Goal: Book appointment/travel/reservation

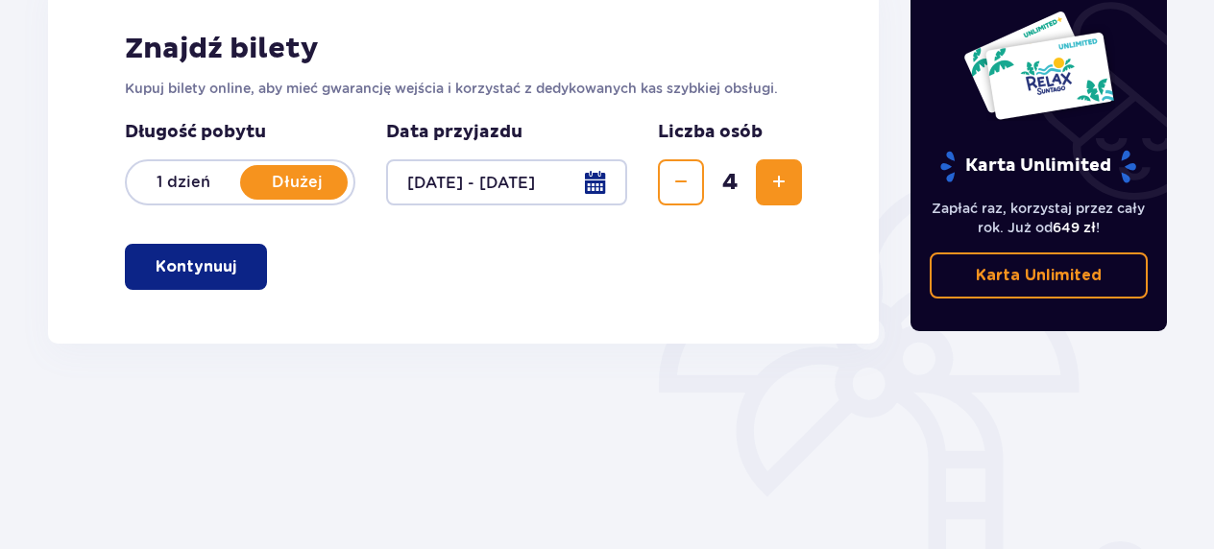
scroll to position [285, 0]
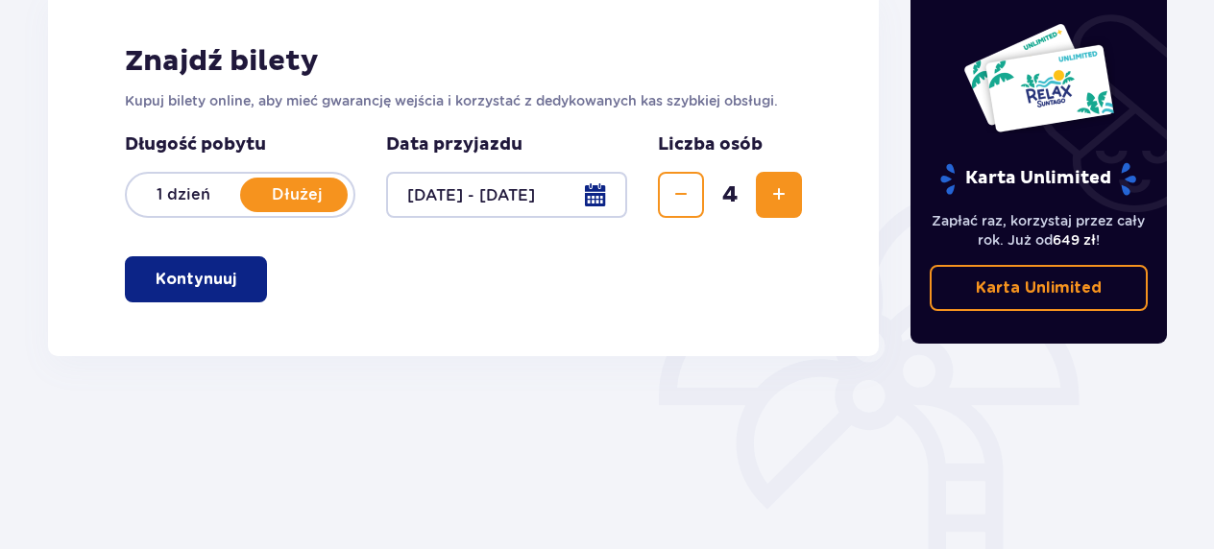
click at [238, 273] on span "button" at bounding box center [240, 279] width 23 height 23
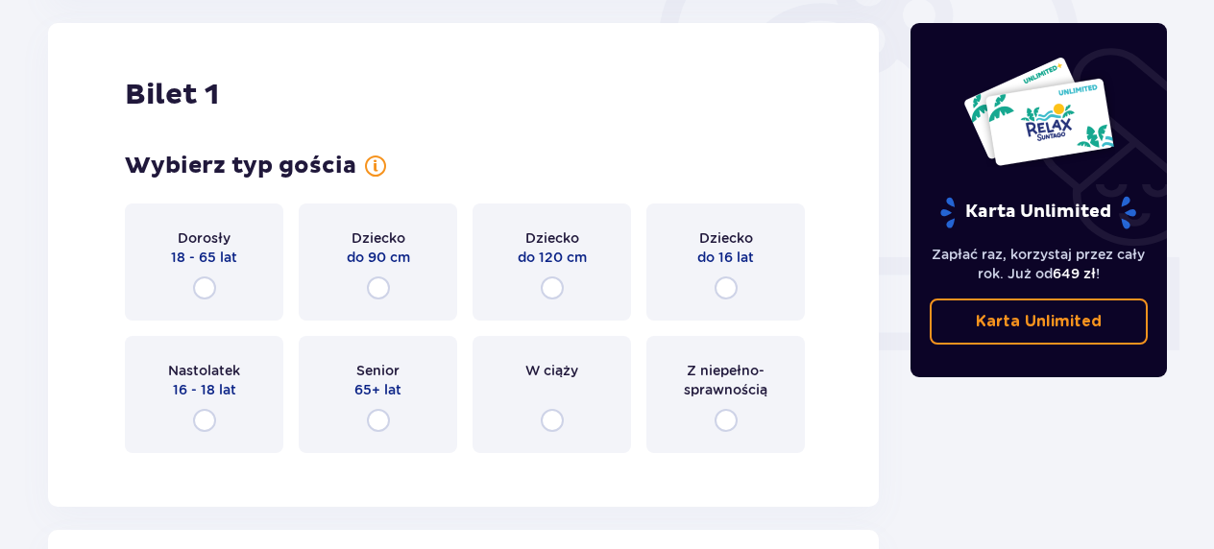
scroll to position [657, 0]
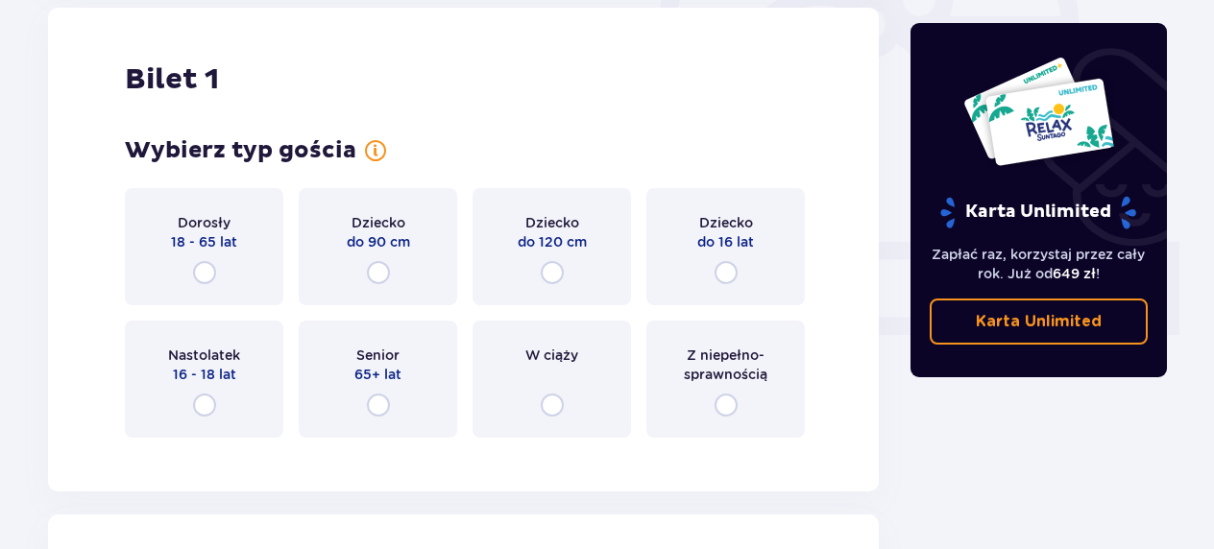
click at [211, 268] on input "radio" at bounding box center [204, 272] width 23 height 23
radio input "true"
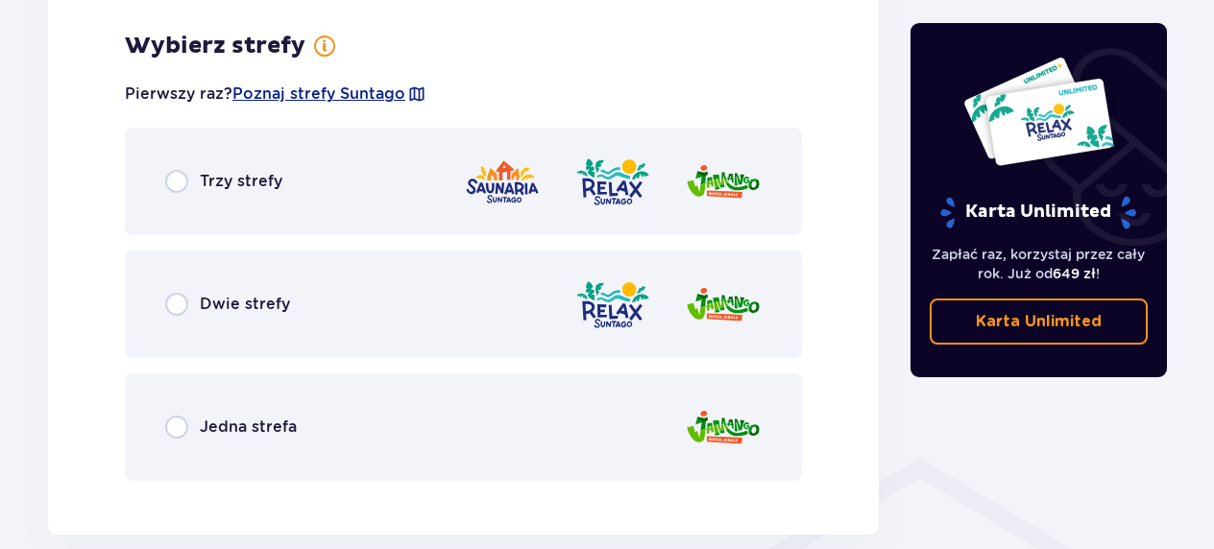
scroll to position [1110, 0]
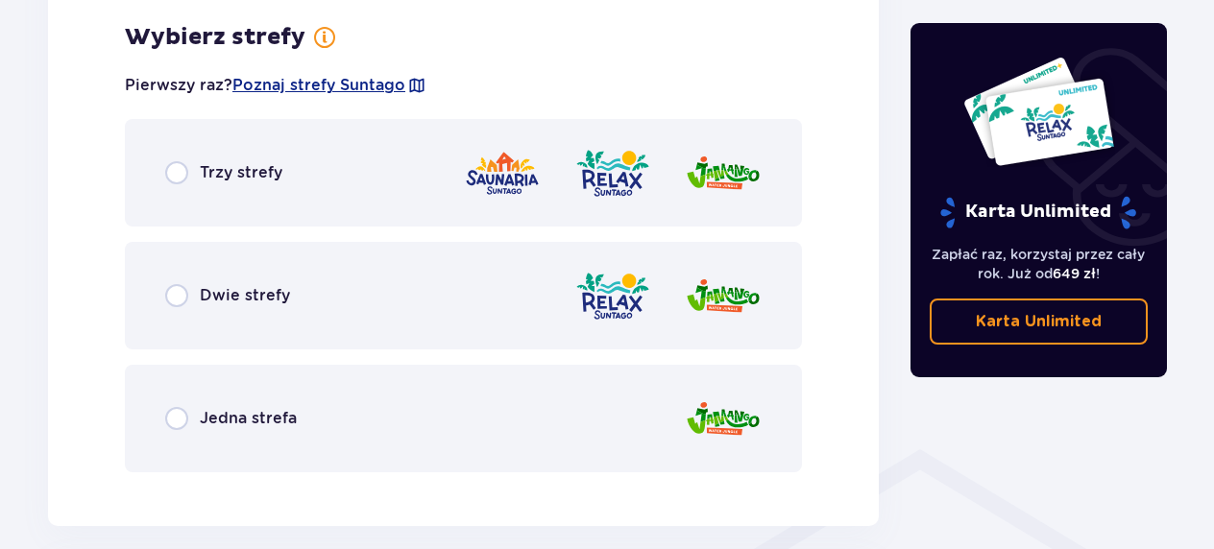
click at [181, 298] on input "radio" at bounding box center [176, 295] width 23 height 23
radio input "true"
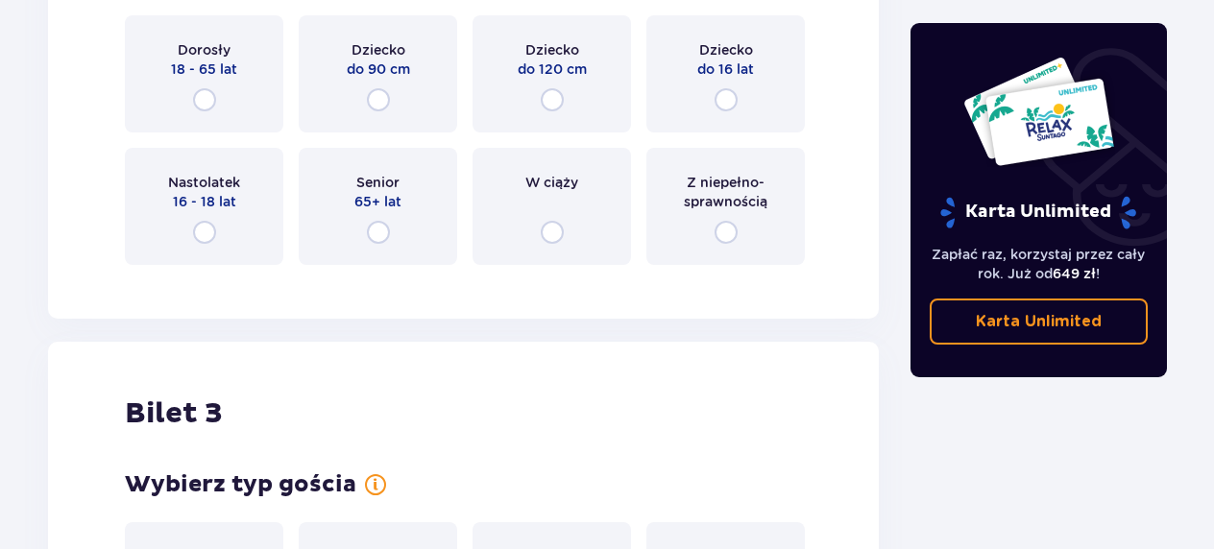
scroll to position [2278, 0]
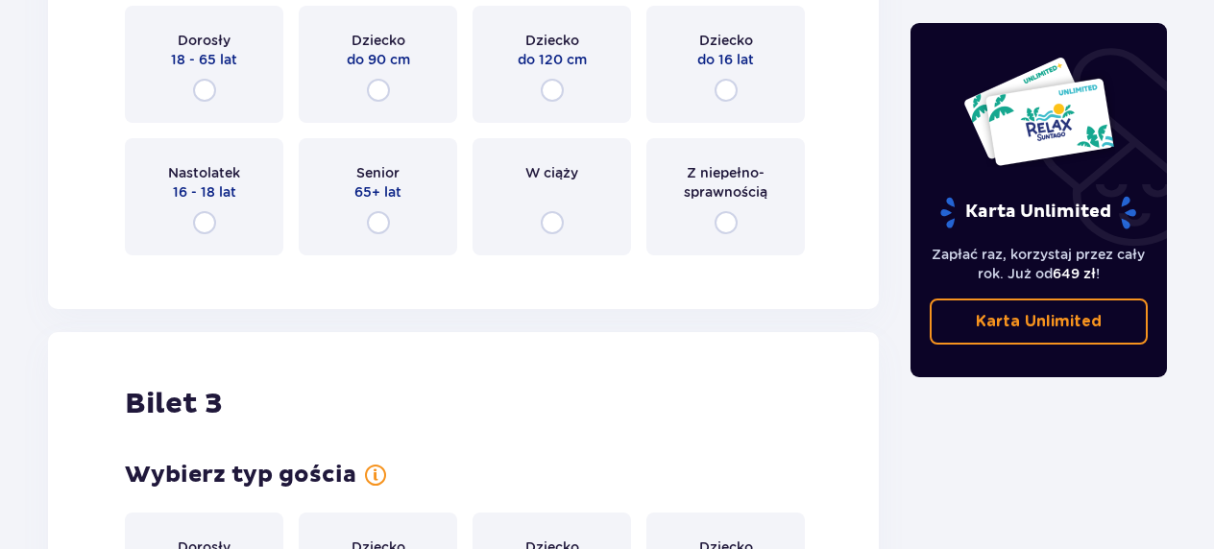
click at [229, 96] on div "Dorosły 18 - 65 lat" at bounding box center [204, 64] width 158 height 117
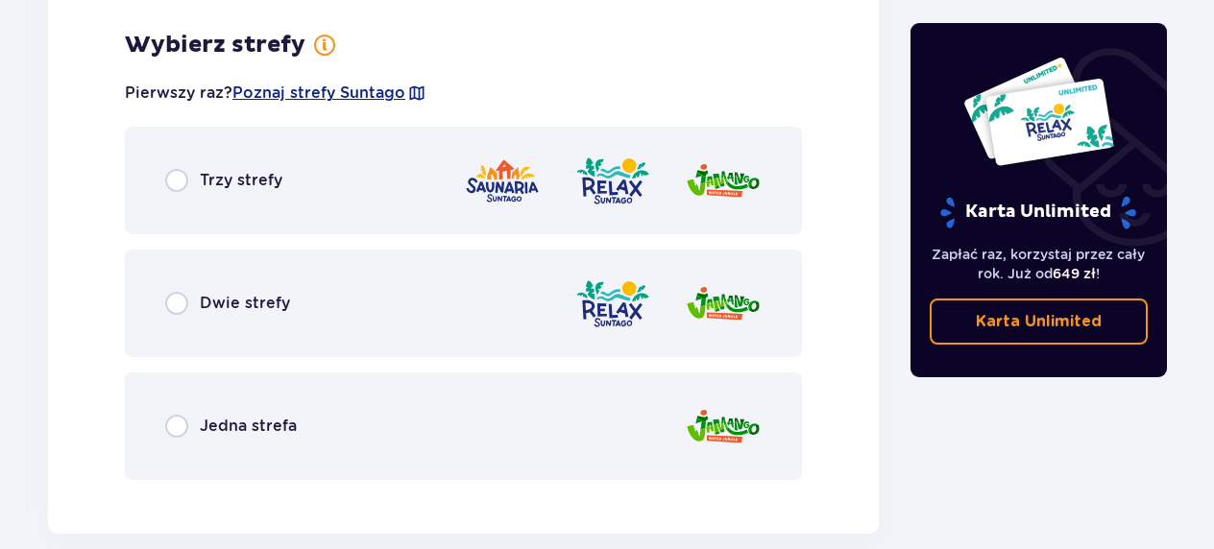
scroll to position [2549, 0]
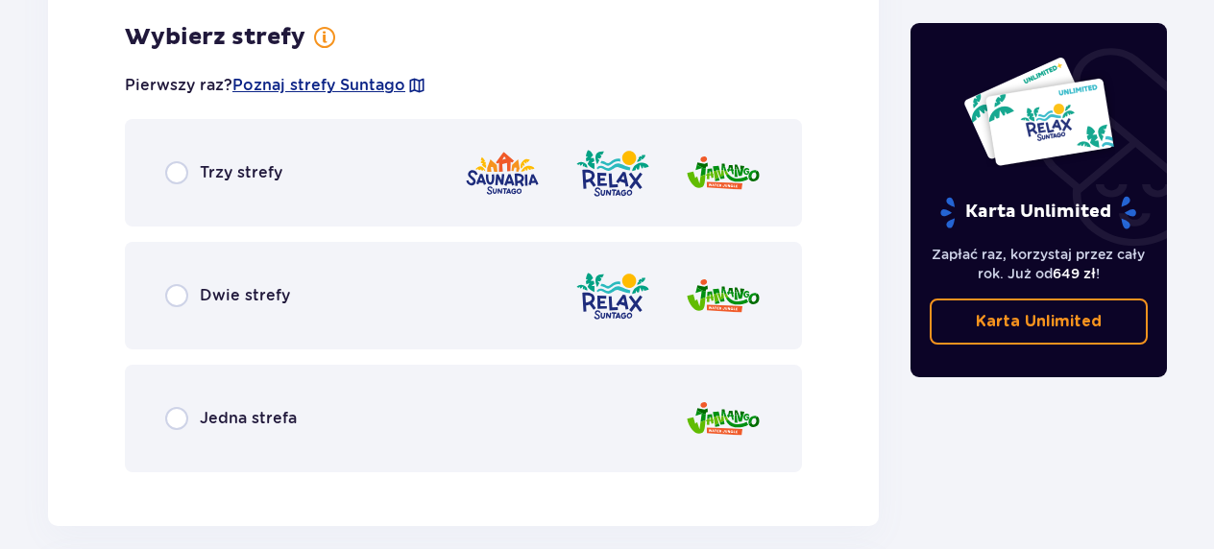
click at [165, 296] on input "radio" at bounding box center [176, 295] width 23 height 23
radio input "true"
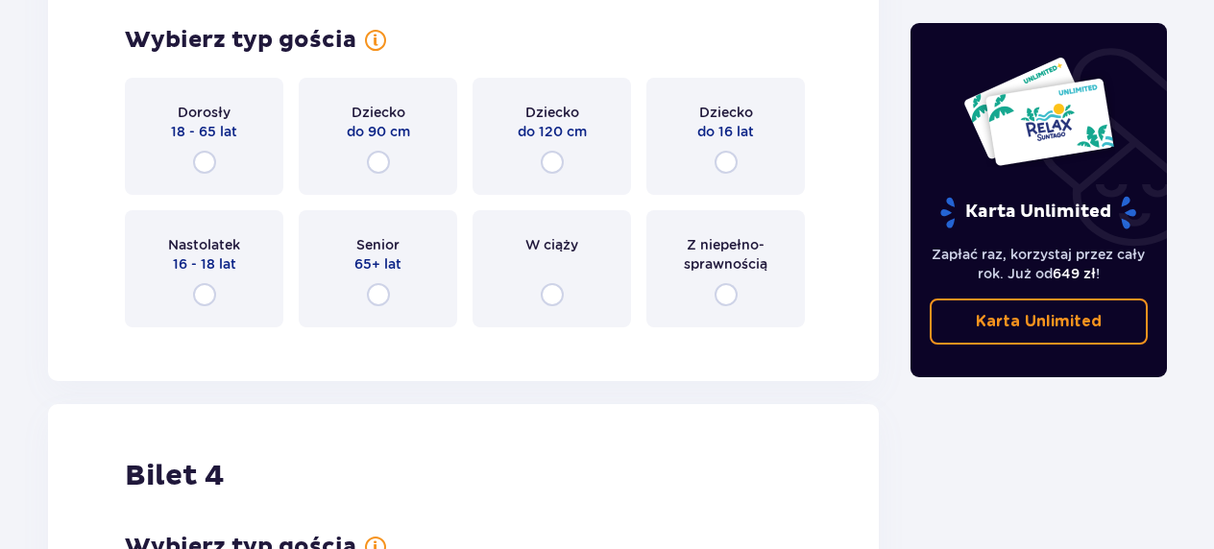
scroll to position [3639, 0]
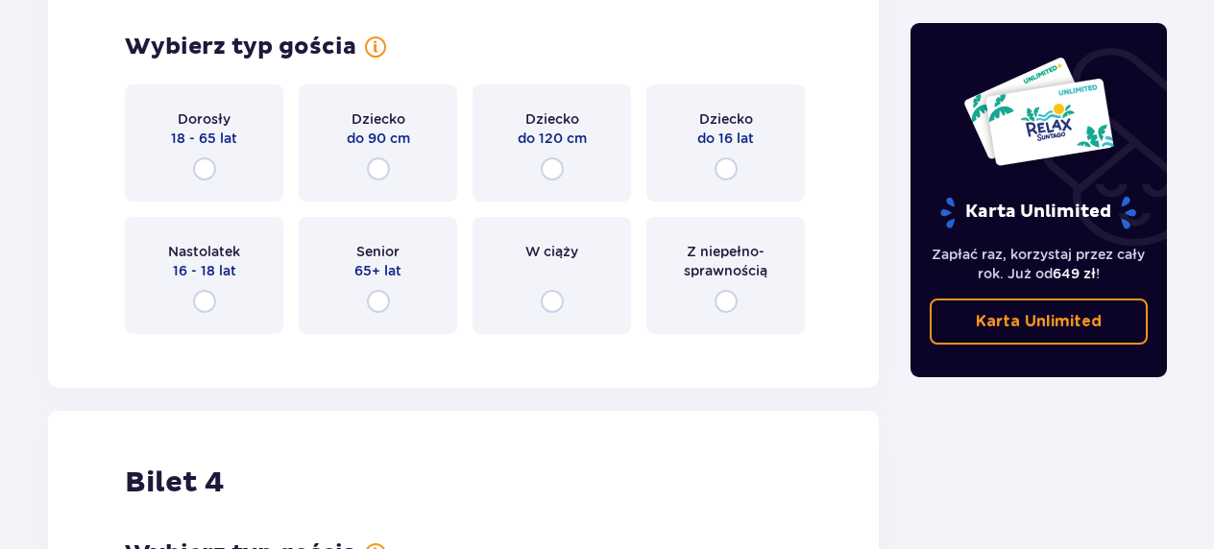
click at [555, 173] on input "radio" at bounding box center [552, 169] width 23 height 23
radio input "true"
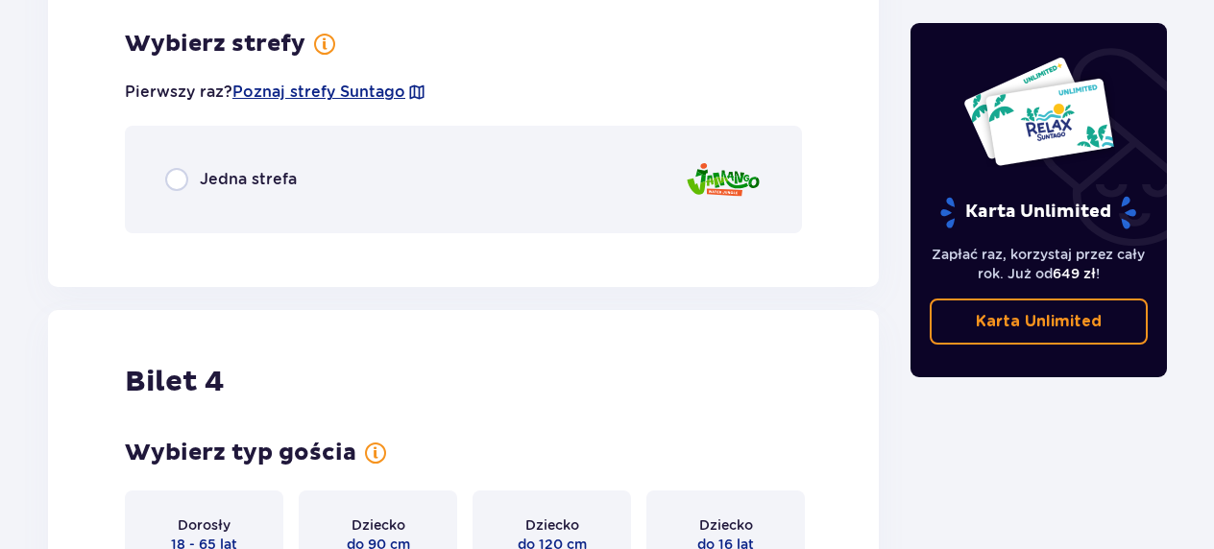
scroll to position [3988, 0]
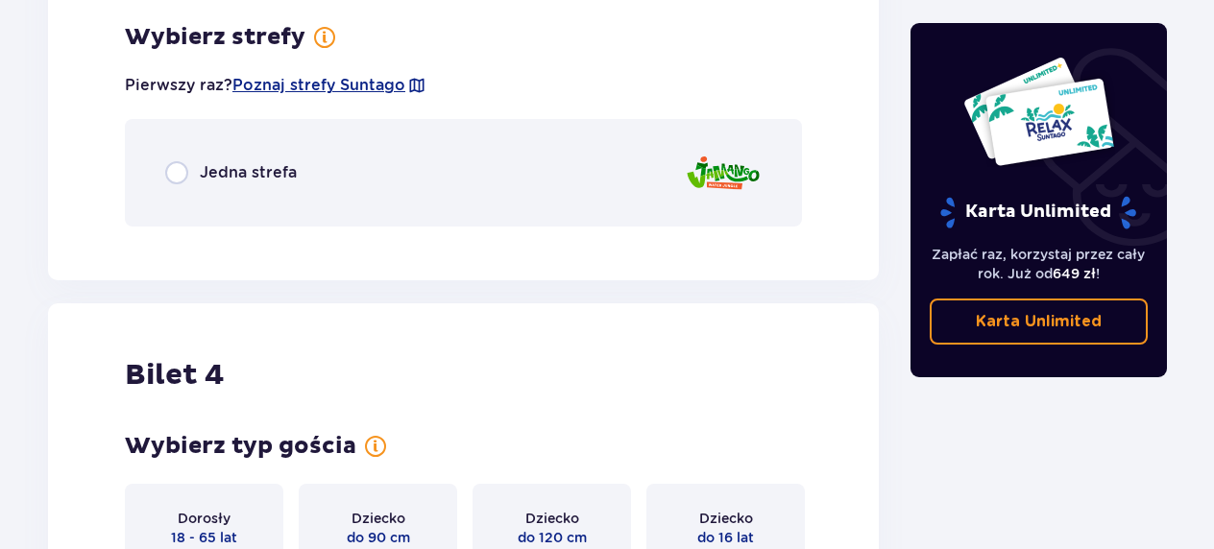
click at [179, 178] on input "radio" at bounding box center [176, 172] width 23 height 23
radio input "true"
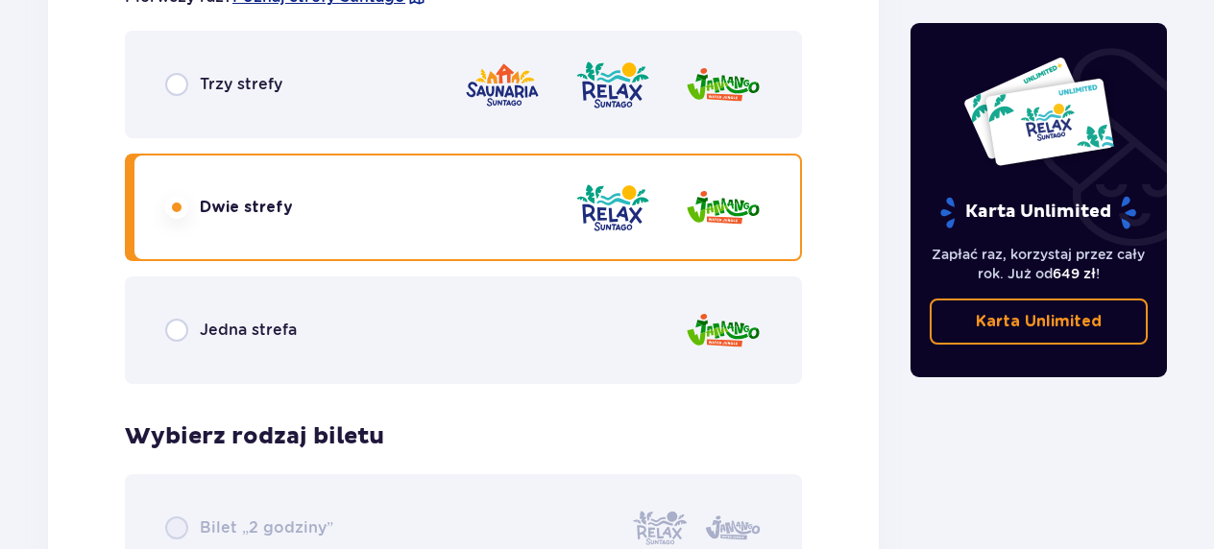
scroll to position [2618, 0]
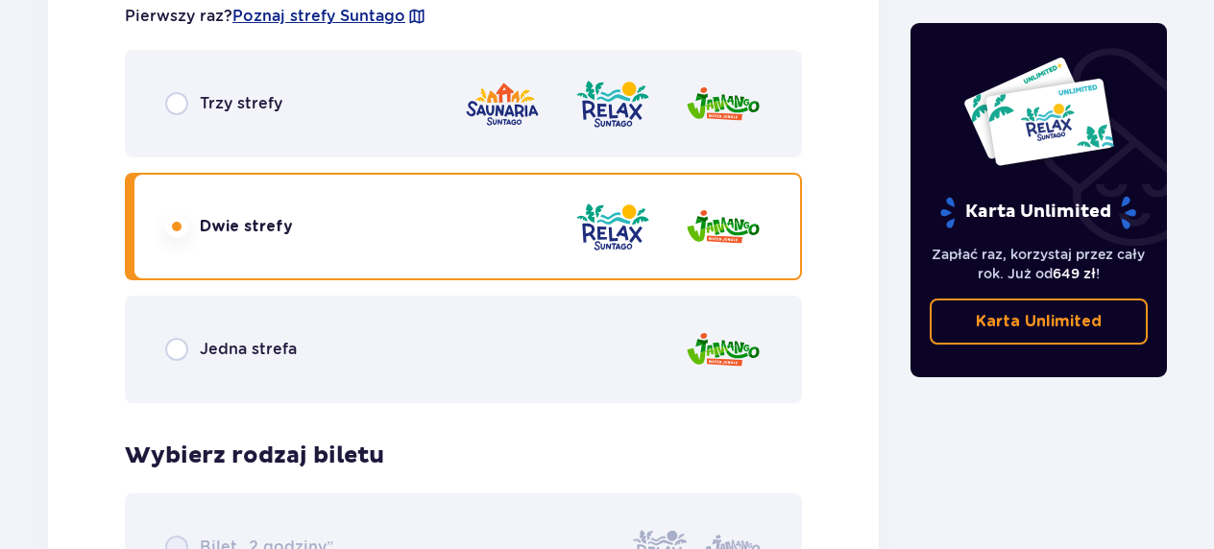
click at [186, 366] on div "Jedna strefa" at bounding box center [463, 350] width 677 height 108
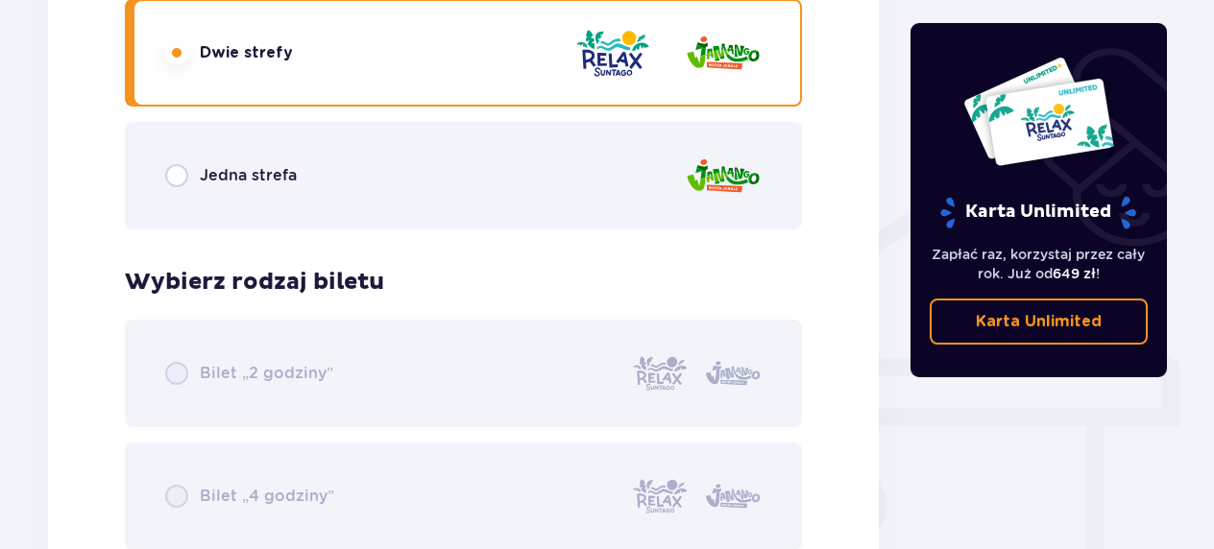
scroll to position [1309, 0]
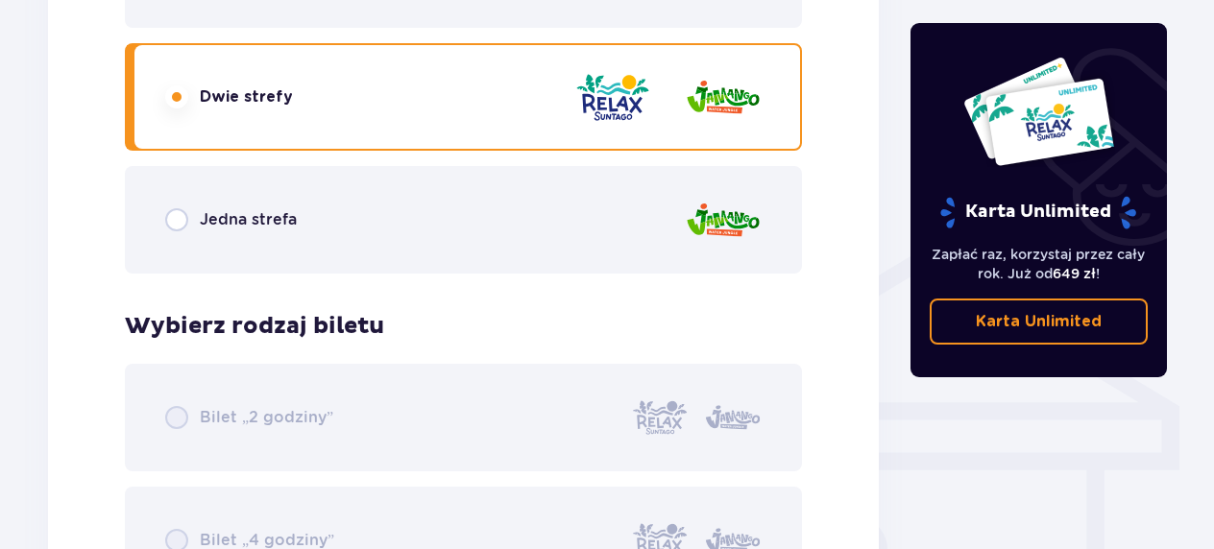
click at [392, 214] on div "Jedna strefa" at bounding box center [463, 220] width 677 height 108
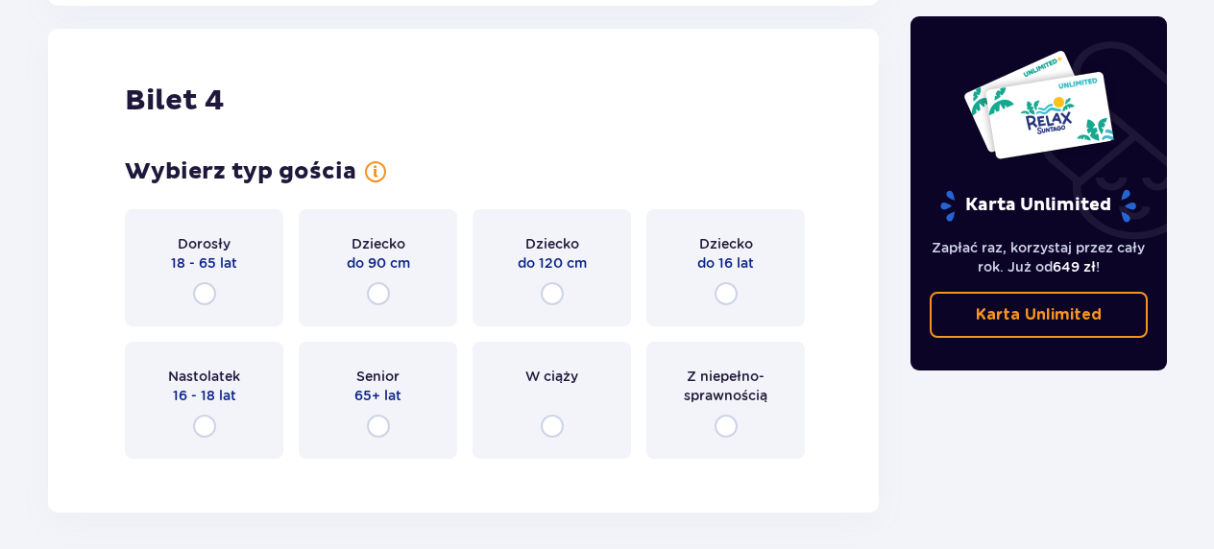
scroll to position [4878, 0]
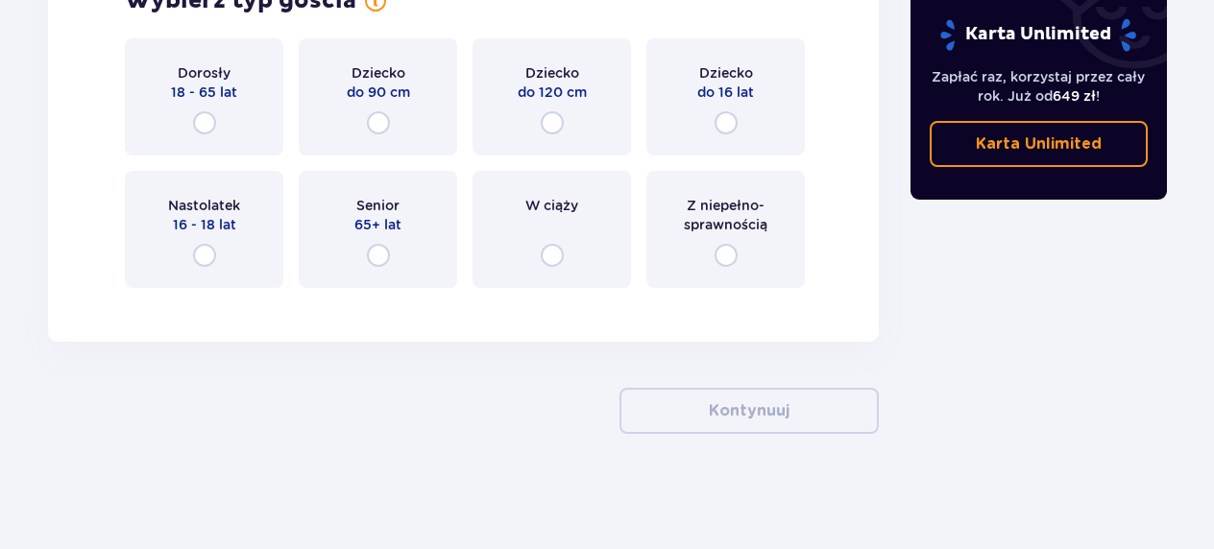
click at [736, 131] on input "radio" at bounding box center [726, 122] width 23 height 23
radio input "true"
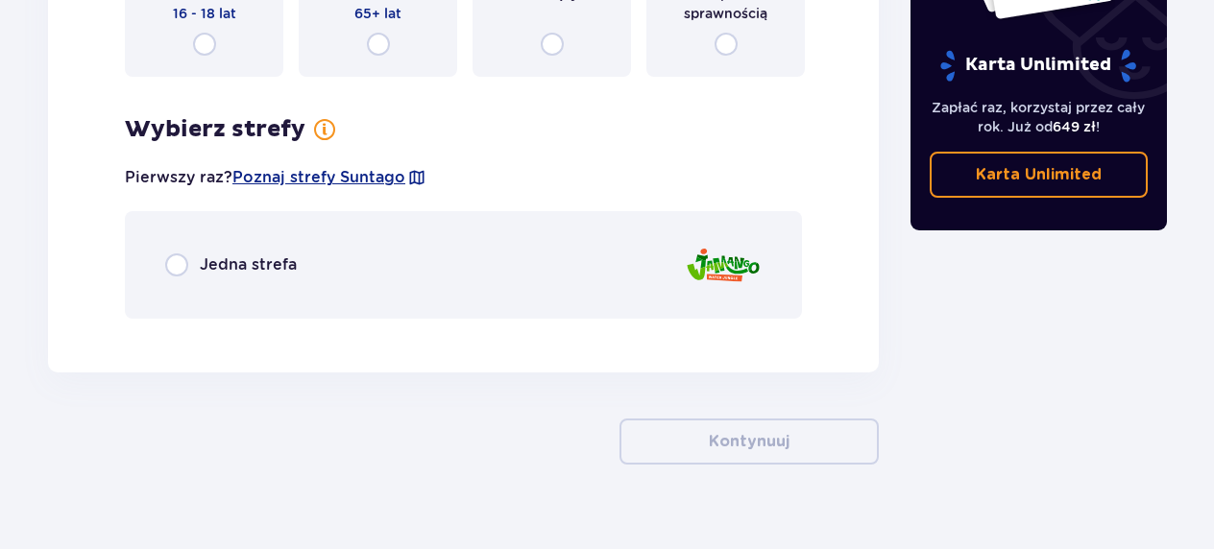
scroll to position [5120, 0]
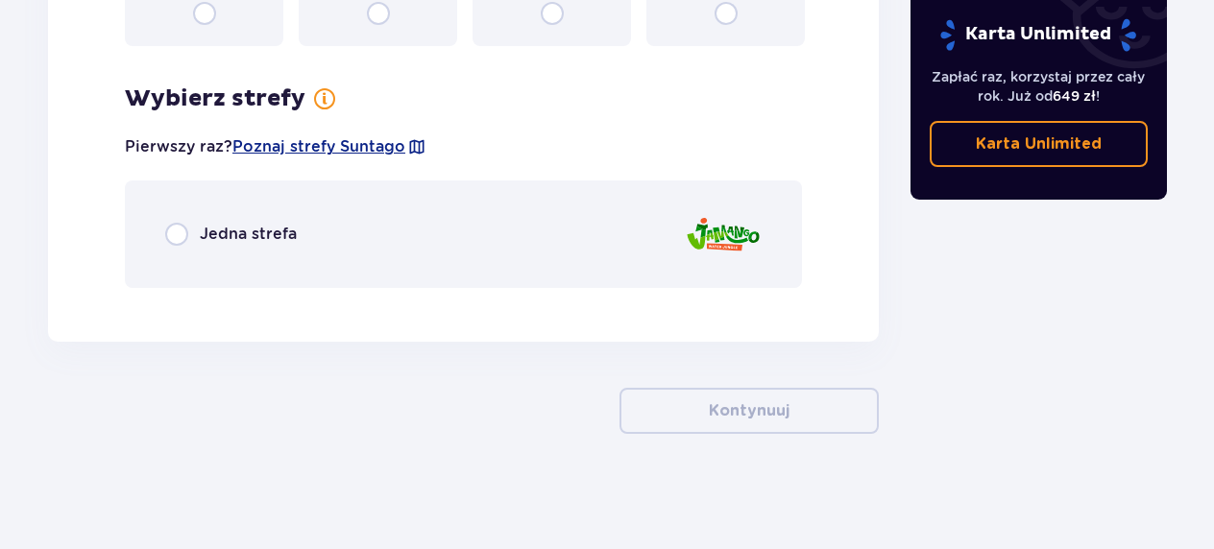
click at [190, 236] on div "Jedna strefa" at bounding box center [231, 234] width 132 height 23
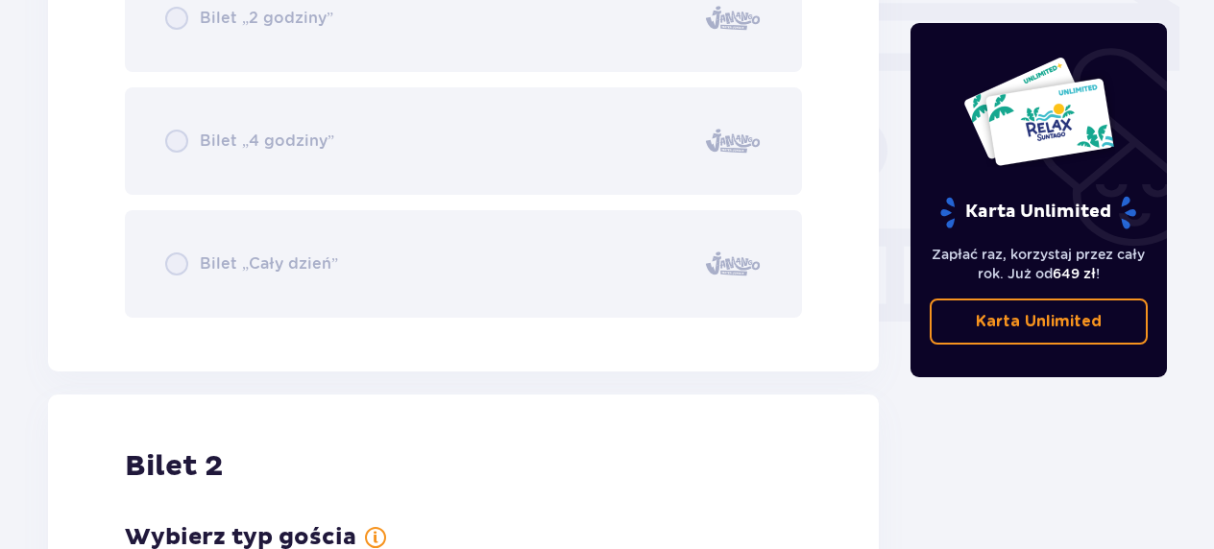
scroll to position [1688, 0]
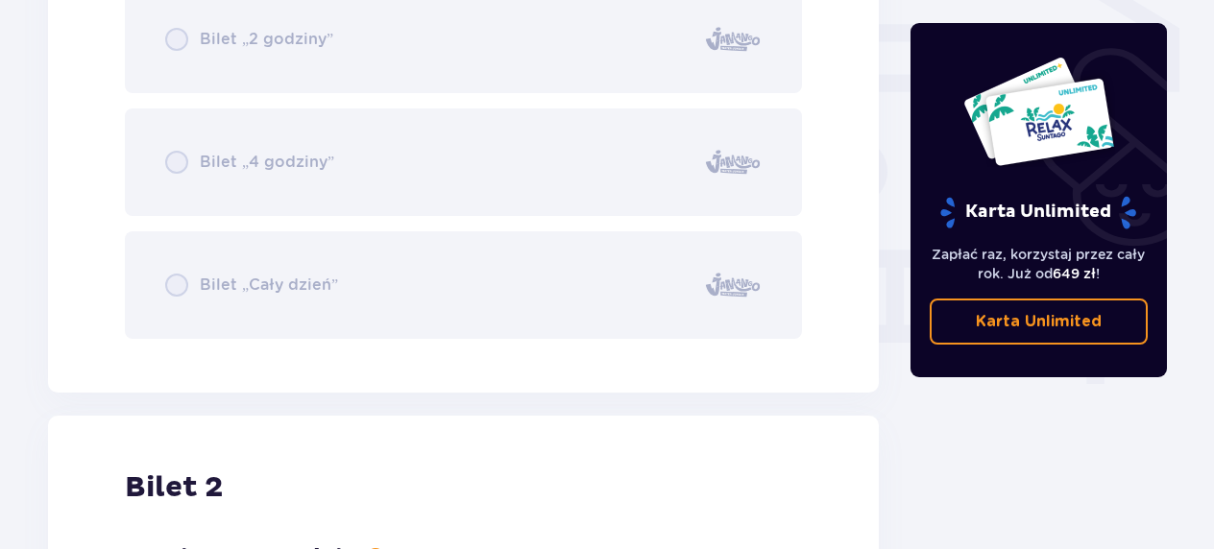
drag, startPoint x: 1213, startPoint y: 173, endPoint x: 1219, endPoint y: 146, distance: 27.5
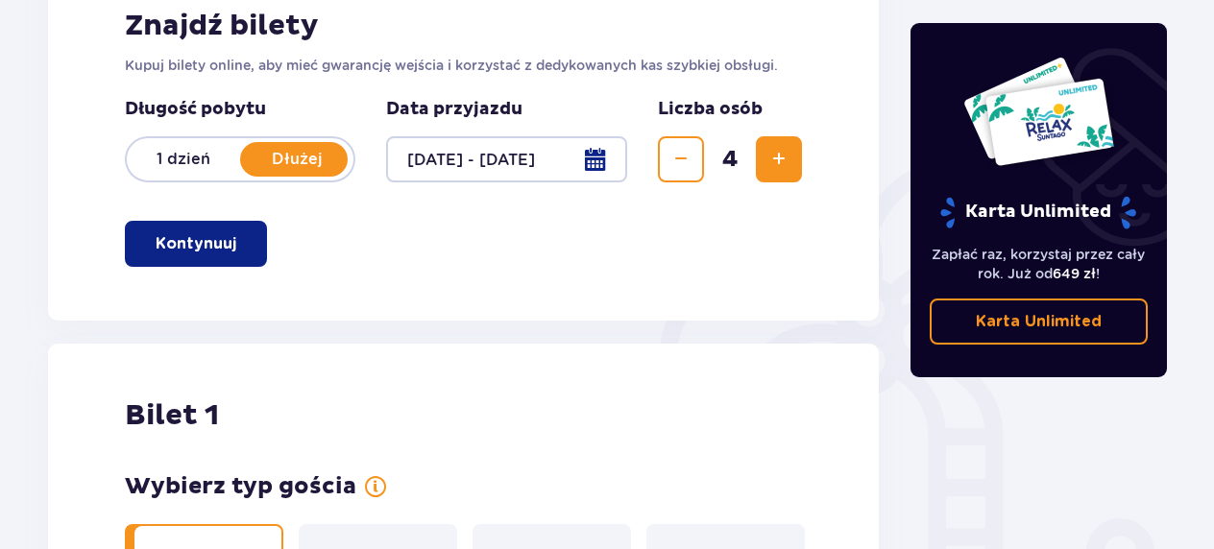
scroll to position [328, 0]
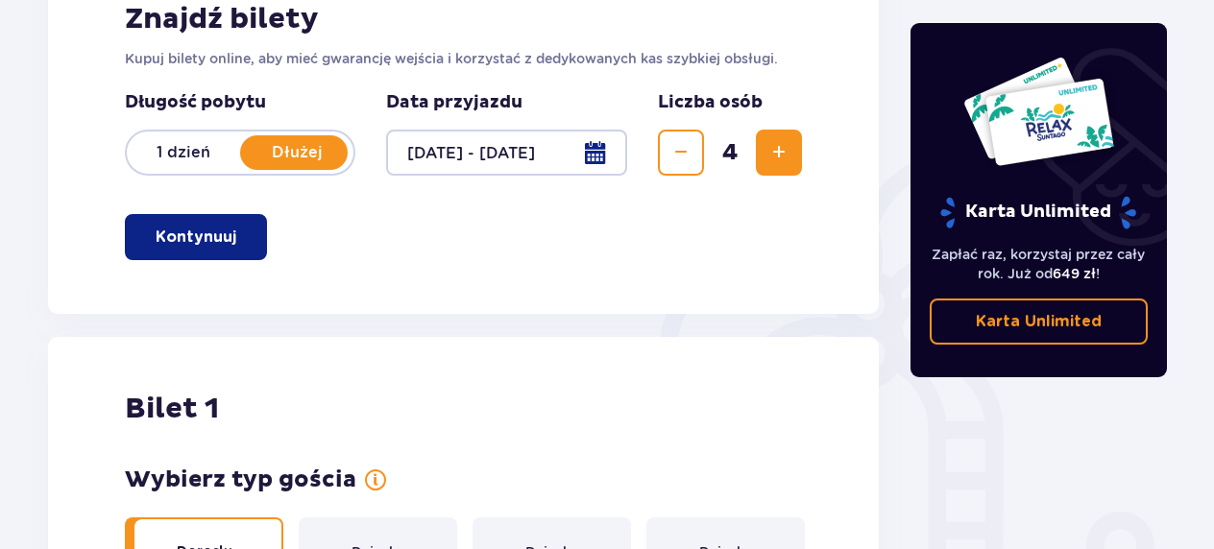
click at [176, 256] on button "Kontynuuj" at bounding box center [196, 237] width 142 height 46
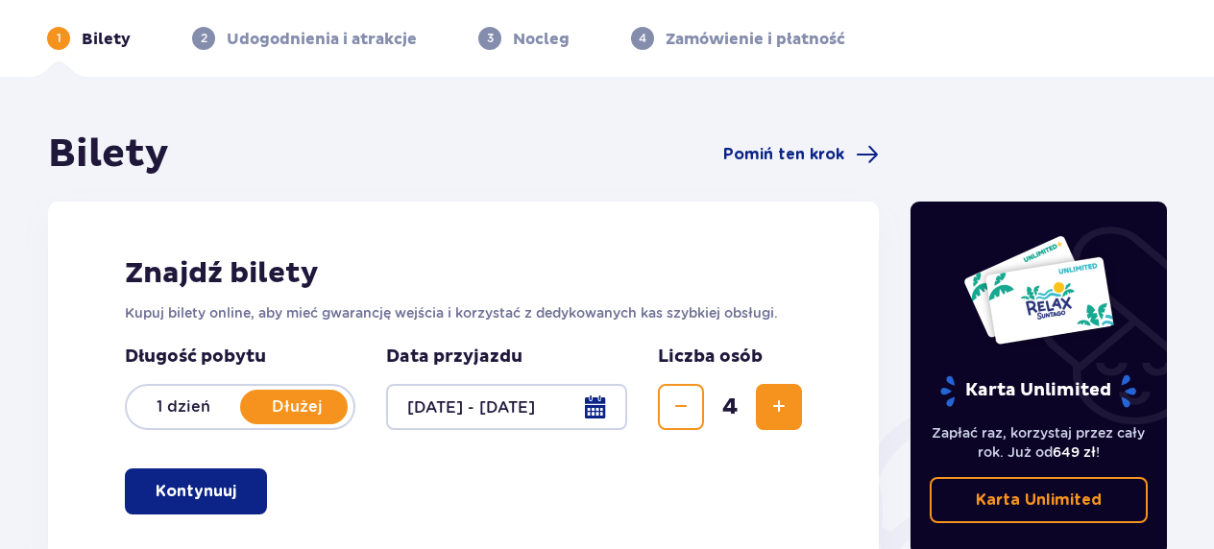
scroll to position [0, 0]
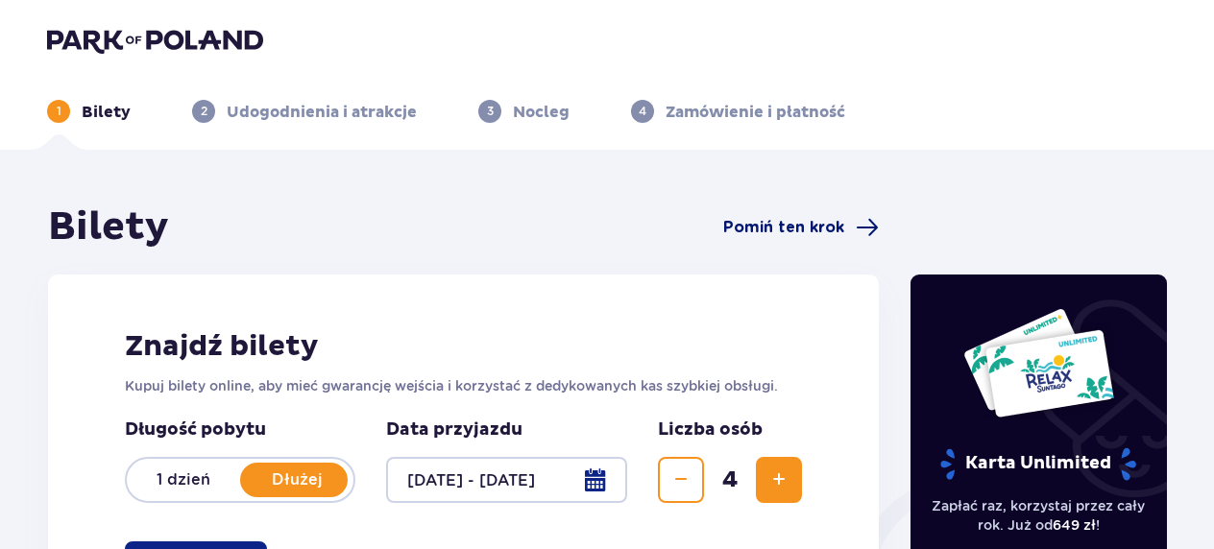
click at [804, 223] on span "Pomiń ten krok" at bounding box center [783, 227] width 121 height 21
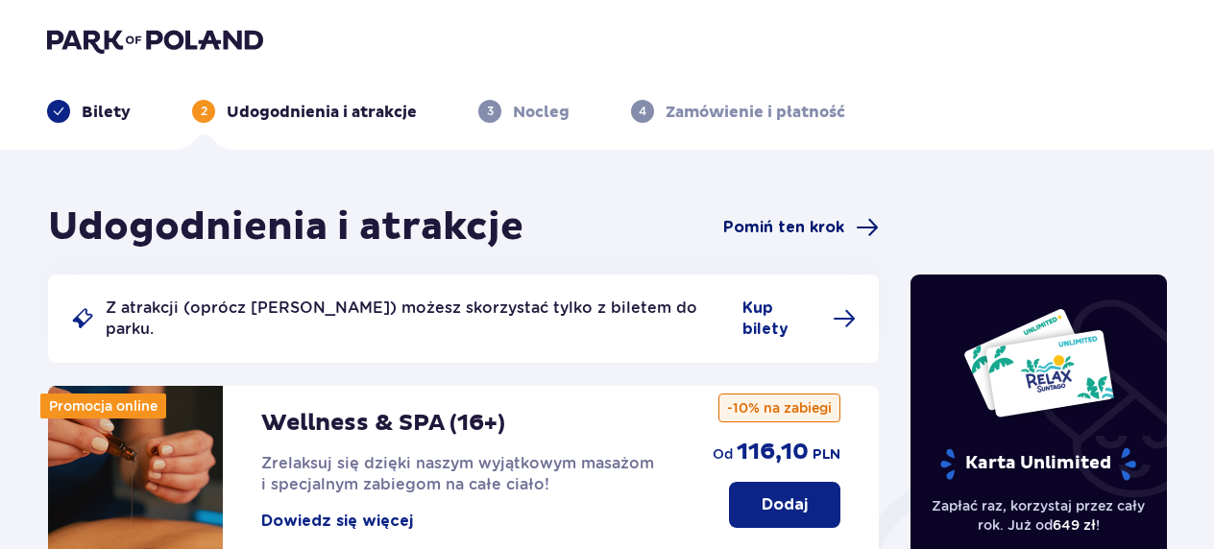
click at [795, 231] on span "Pomiń ten krok" at bounding box center [783, 227] width 121 height 21
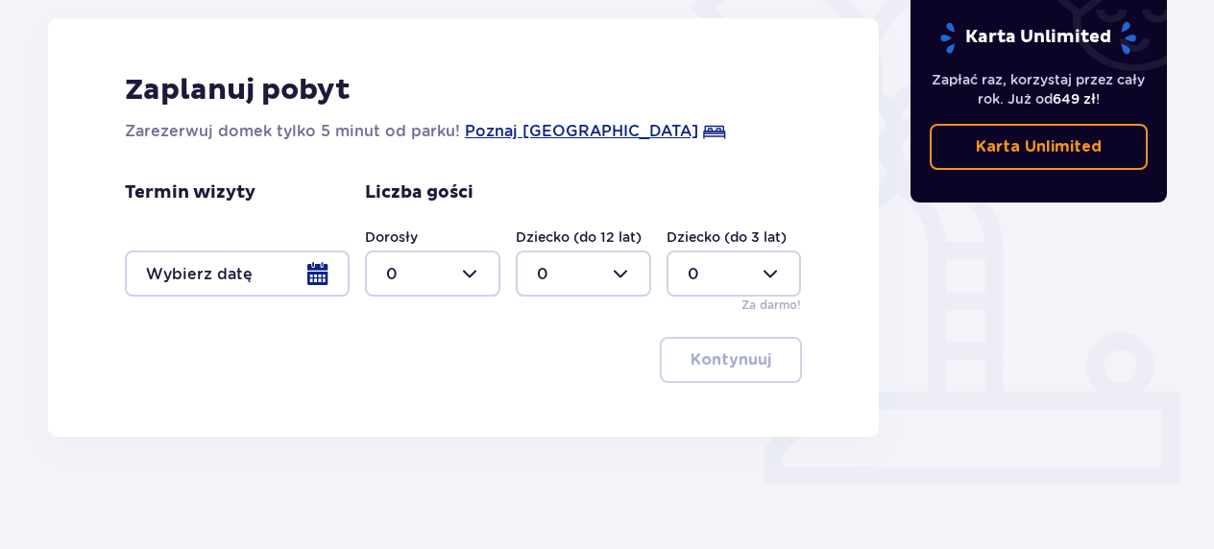
scroll to position [509, 0]
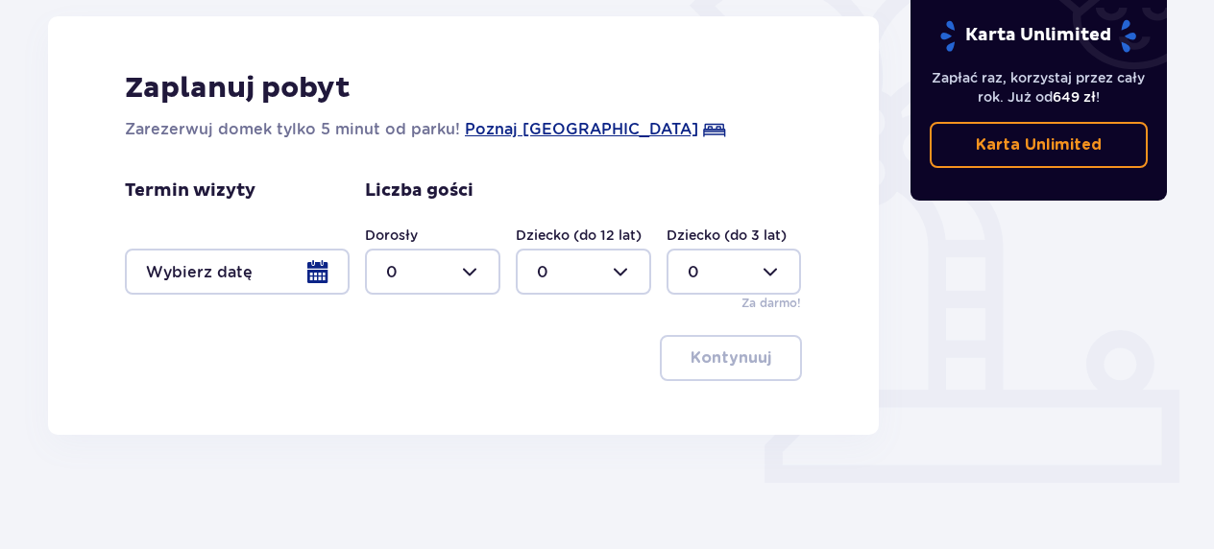
click at [269, 280] on div at bounding box center [237, 272] width 225 height 46
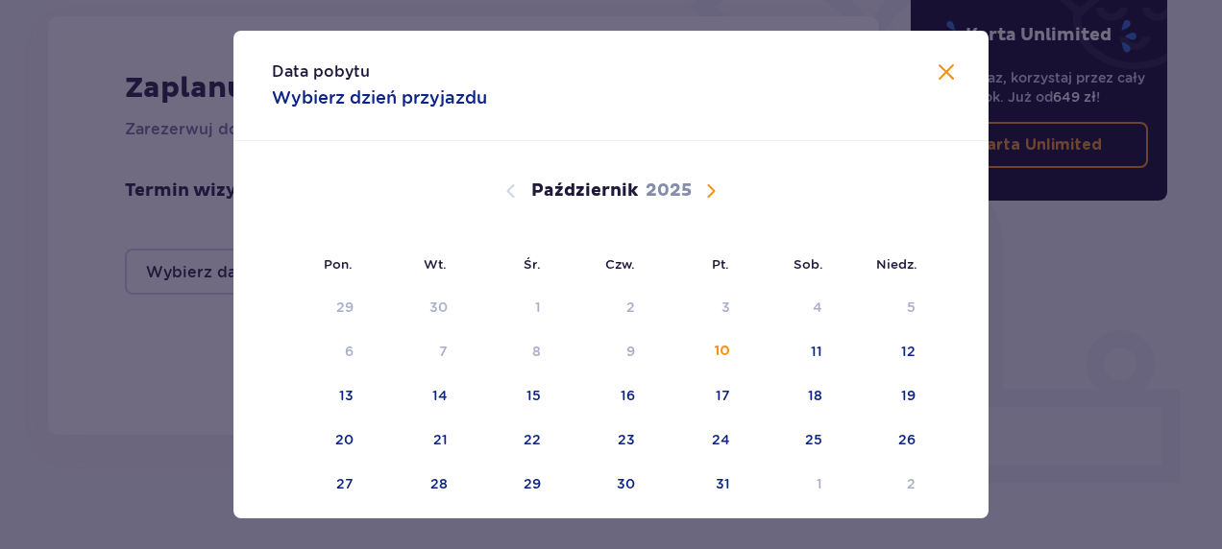
click at [710, 190] on span "Następny miesiąc" at bounding box center [710, 191] width 23 height 23
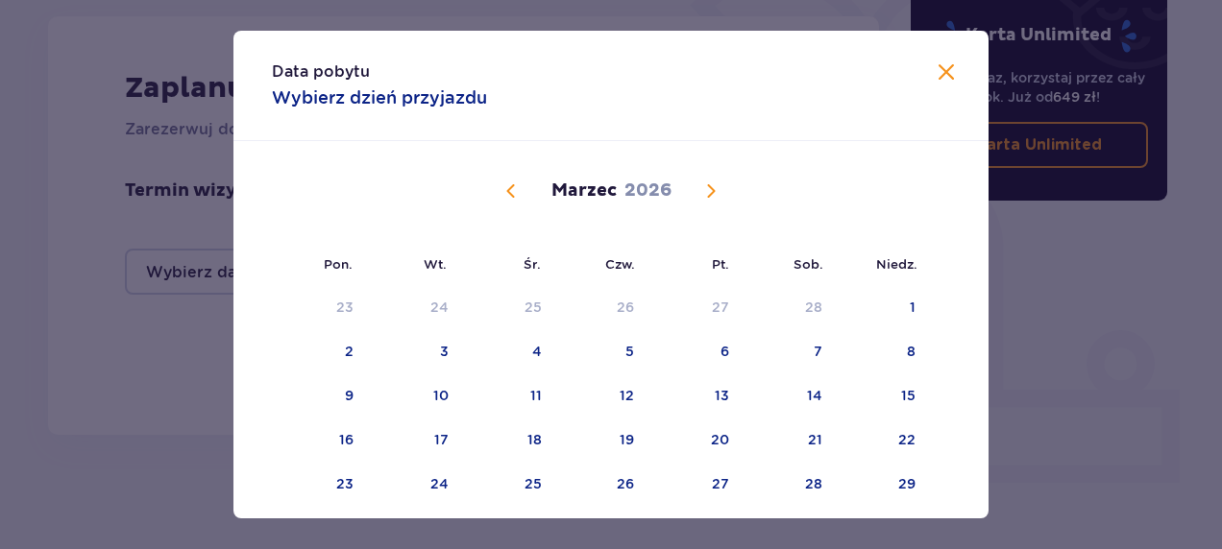
click at [710, 190] on span "Następny miesiąc" at bounding box center [710, 191] width 23 height 23
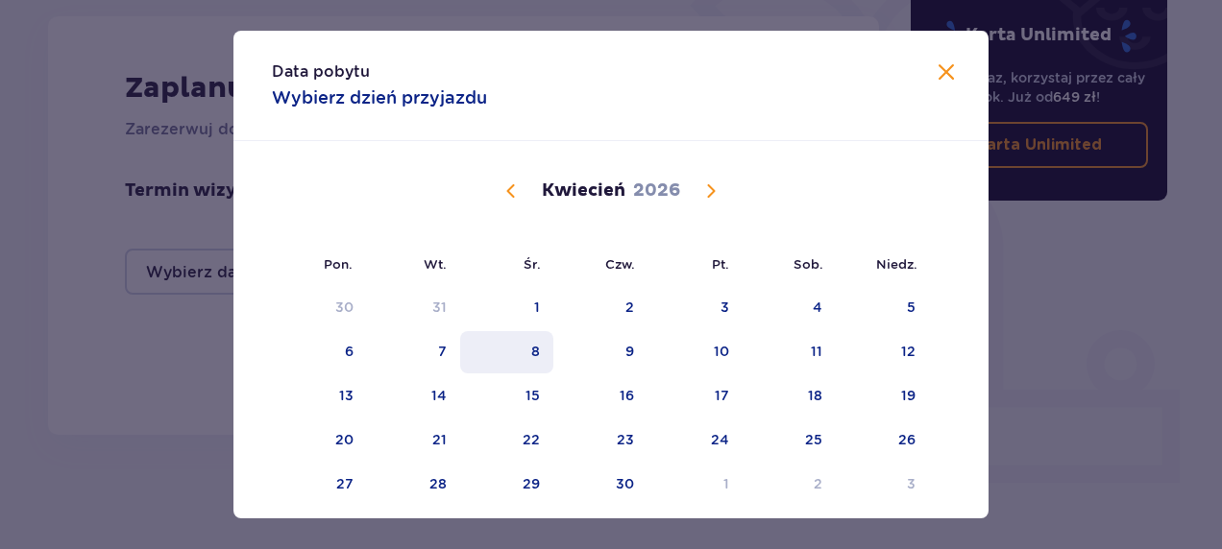
click at [549, 359] on div "8" at bounding box center [506, 352] width 93 height 42
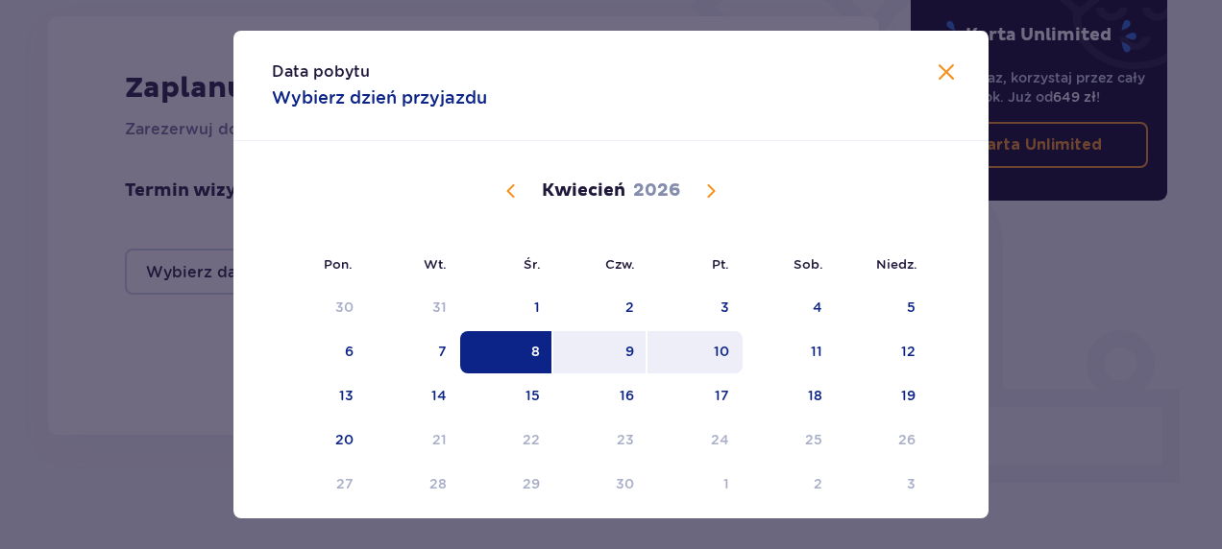
click at [699, 354] on div "10" at bounding box center [694, 352] width 95 height 42
type input "08.04.26 - 10.04.26"
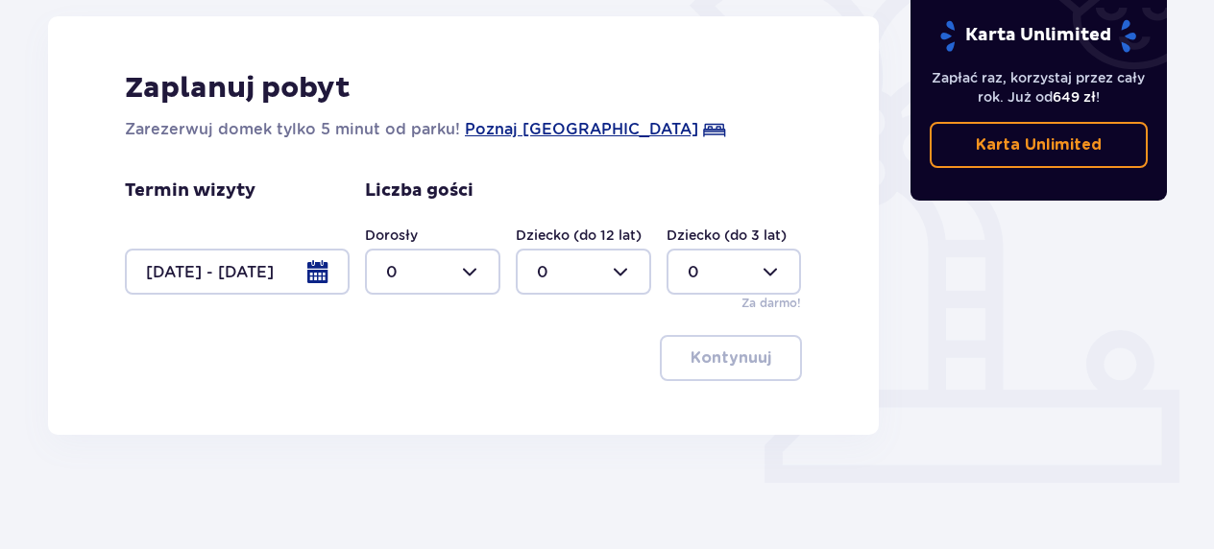
click at [456, 273] on div at bounding box center [432, 272] width 135 height 46
click at [397, 413] on div "2" at bounding box center [432, 410] width 93 height 21
type input "2"
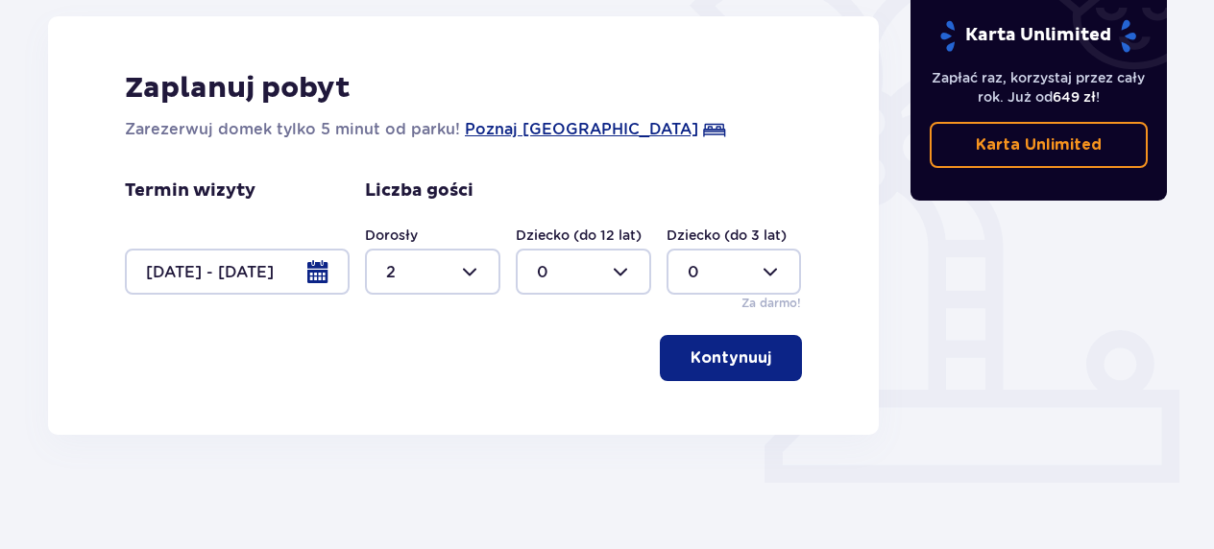
click at [605, 274] on div at bounding box center [583, 272] width 135 height 46
click at [556, 407] on div "2" at bounding box center [583, 410] width 93 height 21
type input "2"
click at [722, 348] on p "Kontynuuj" at bounding box center [731, 358] width 81 height 21
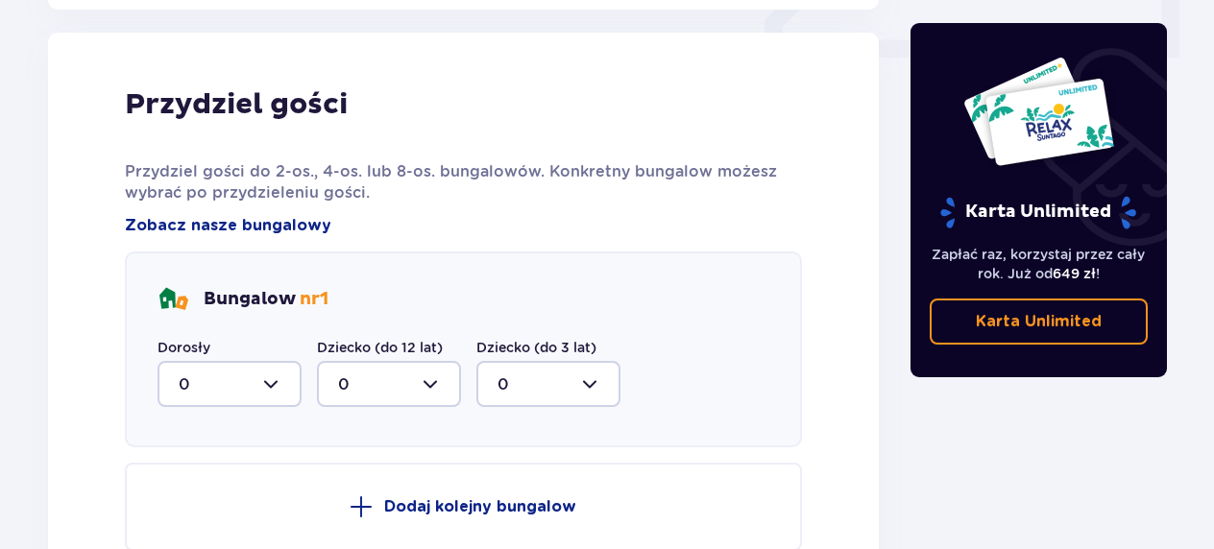
scroll to position [943, 0]
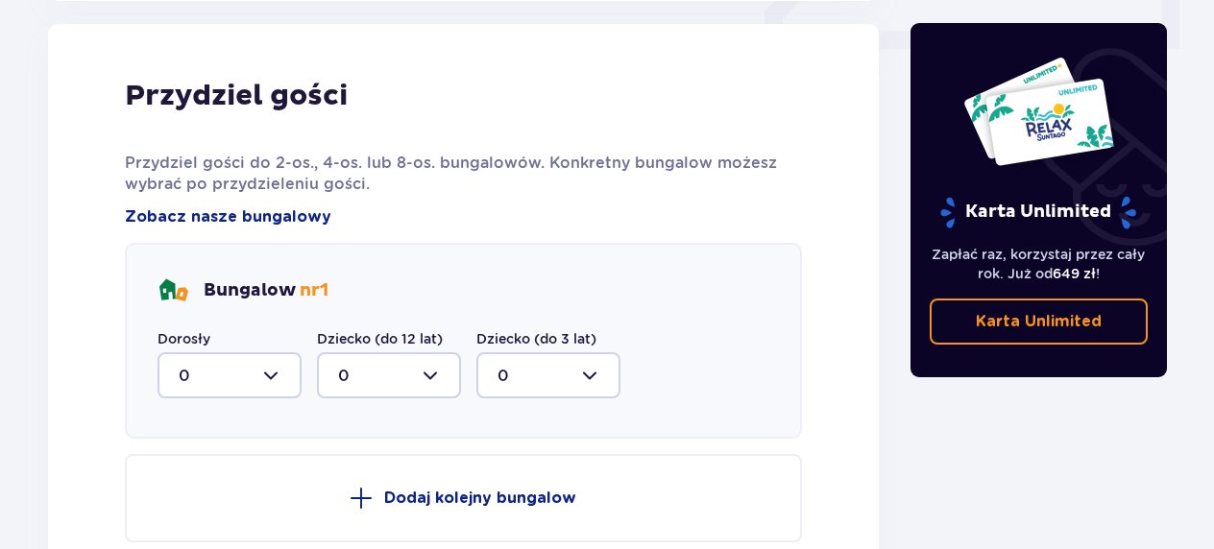
click at [255, 367] on div at bounding box center [230, 376] width 144 height 46
click at [621, 176] on p "Przydziel gości do 2-os., 4-os. lub 8-os. bungalowów. Konkretny bungalow możesz…" at bounding box center [463, 174] width 677 height 42
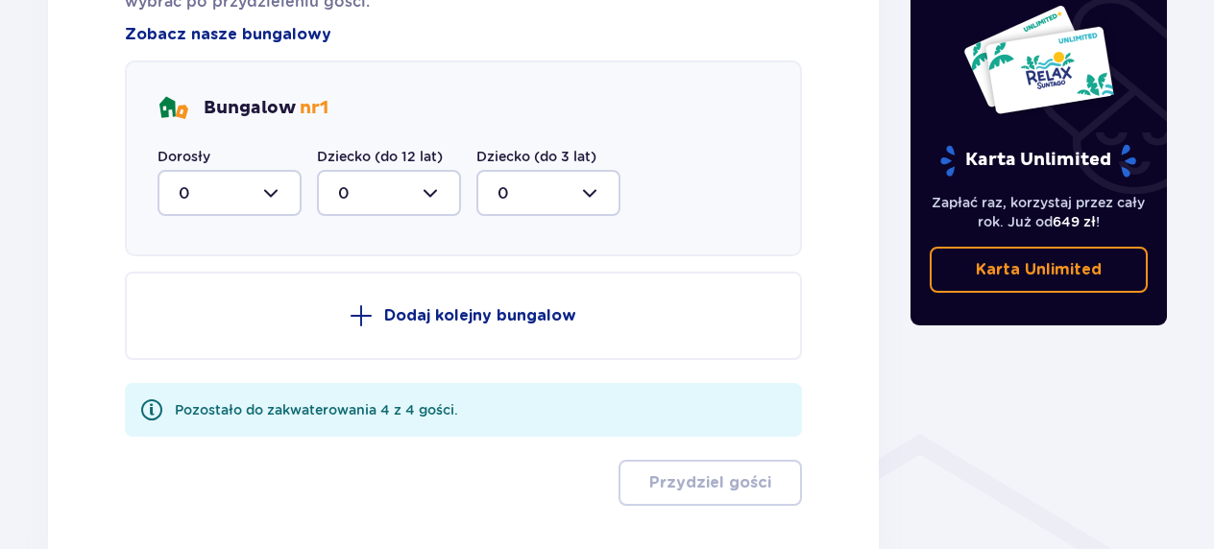
scroll to position [1139, 0]
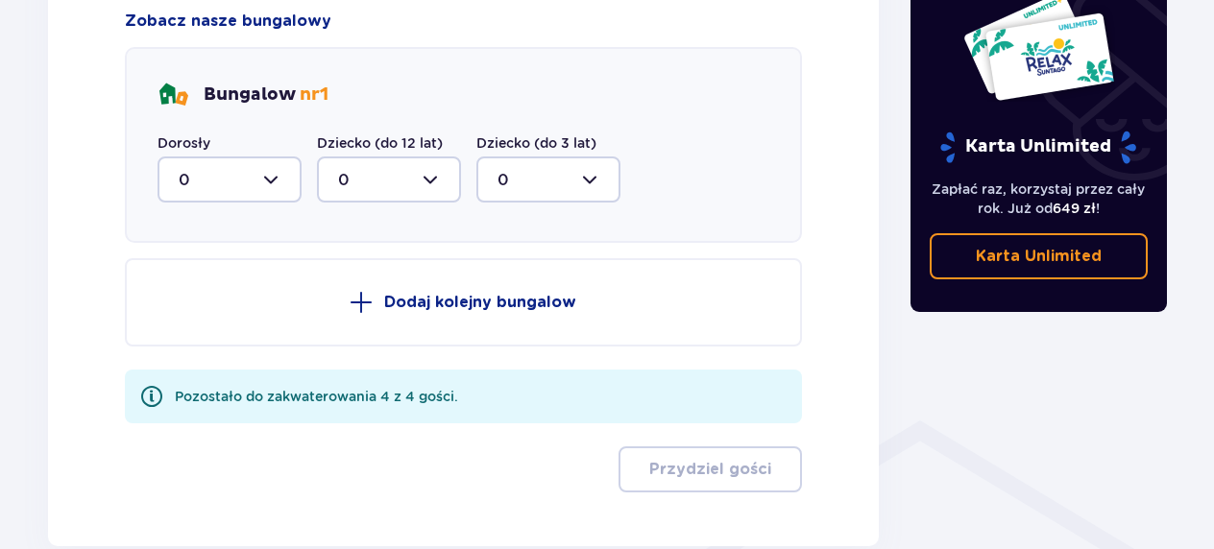
click at [215, 175] on div at bounding box center [230, 180] width 144 height 46
click at [196, 319] on div "2" at bounding box center [230, 318] width 102 height 21
type input "2"
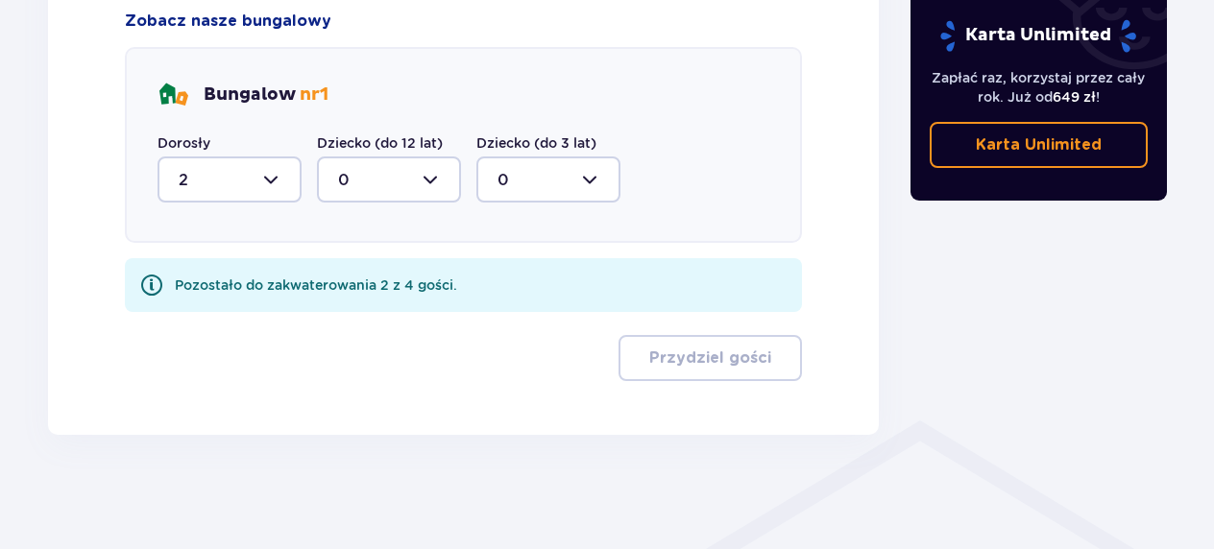
click at [437, 186] on div at bounding box center [389, 180] width 144 height 46
click at [375, 315] on div "2" at bounding box center [389, 318] width 102 height 21
type input "2"
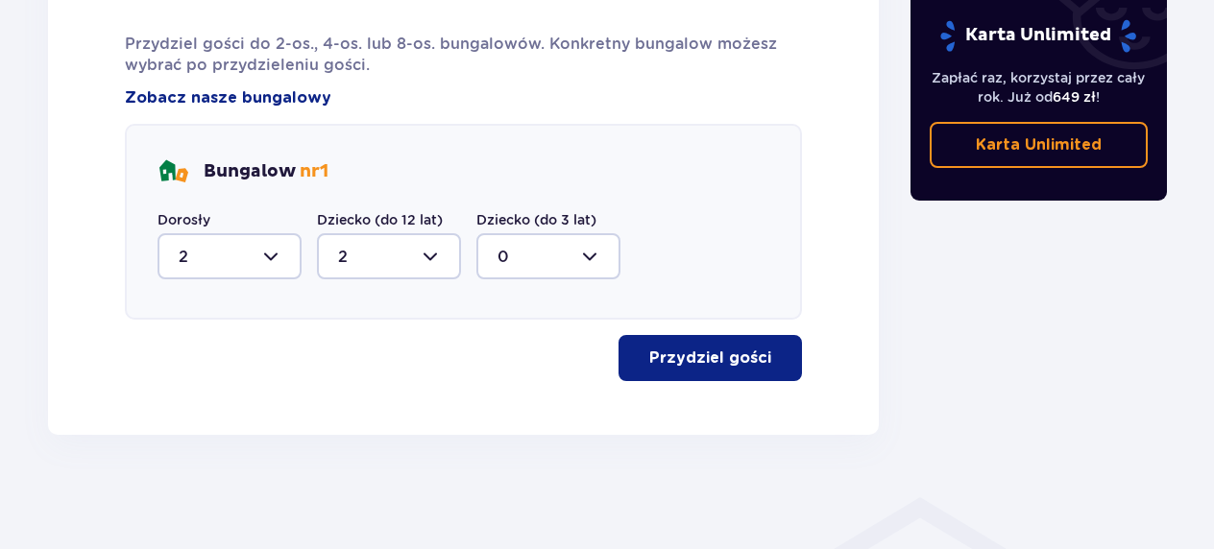
click at [711, 346] on button "Przydziel gości" at bounding box center [710, 358] width 183 height 46
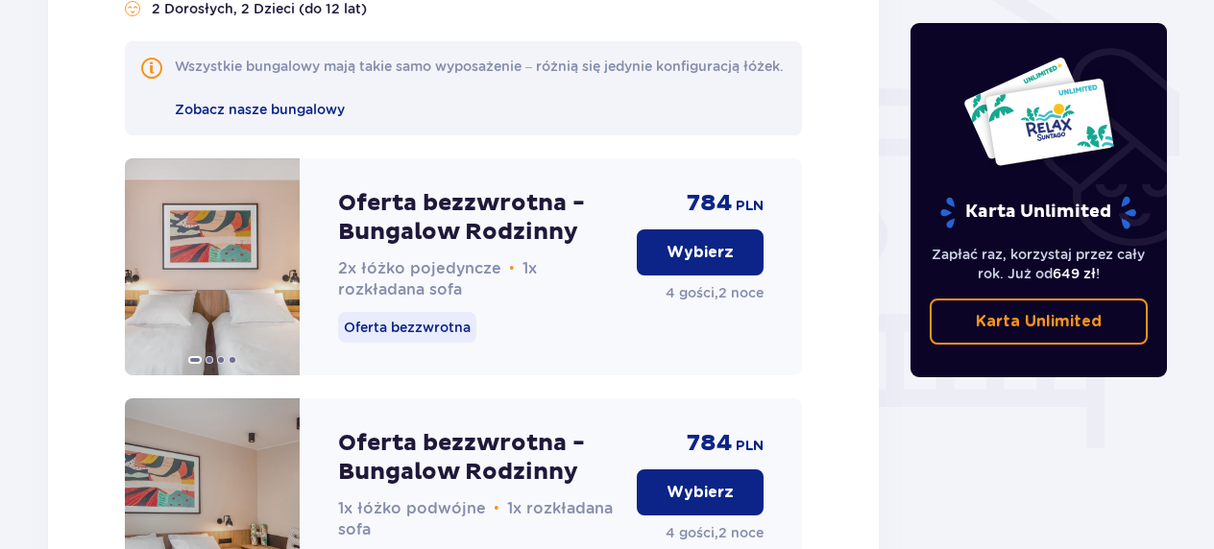
scroll to position [1630, 0]
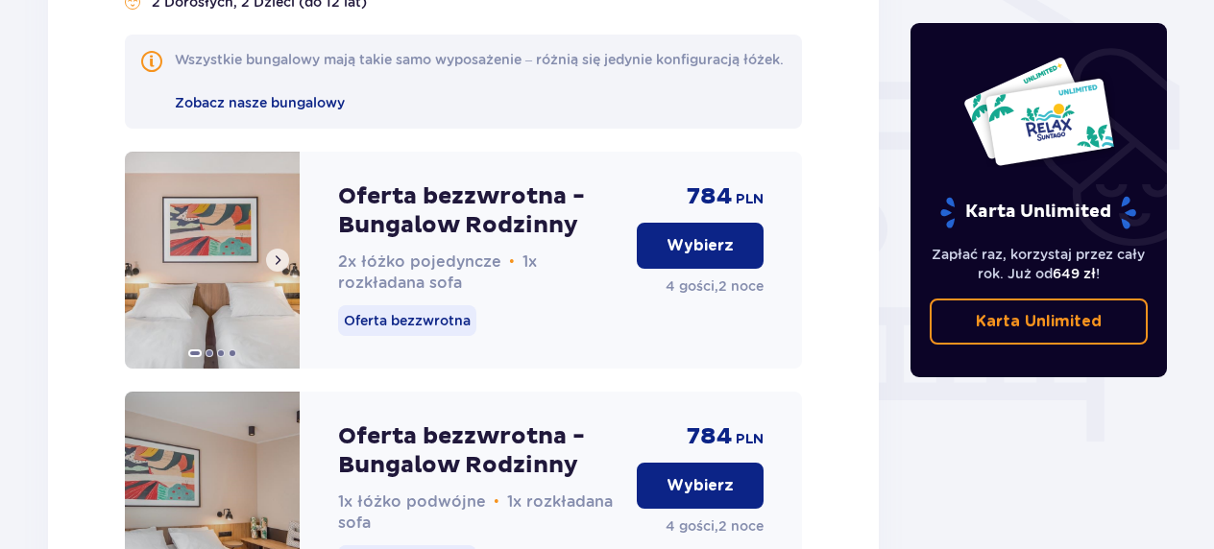
click at [275, 268] on span at bounding box center [277, 260] width 15 height 15
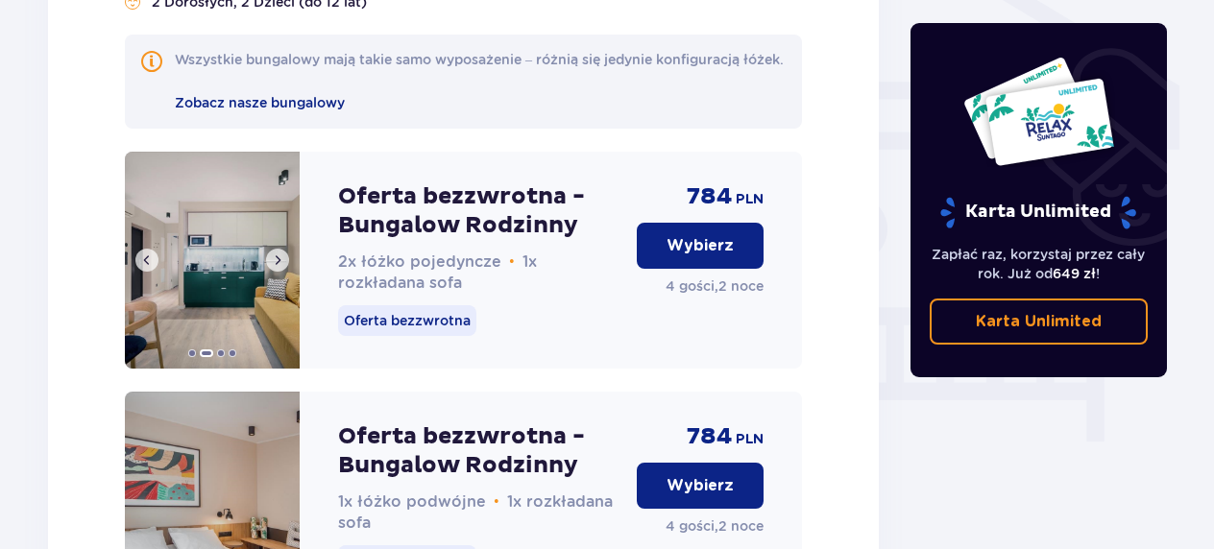
click at [275, 268] on span at bounding box center [277, 260] width 15 height 15
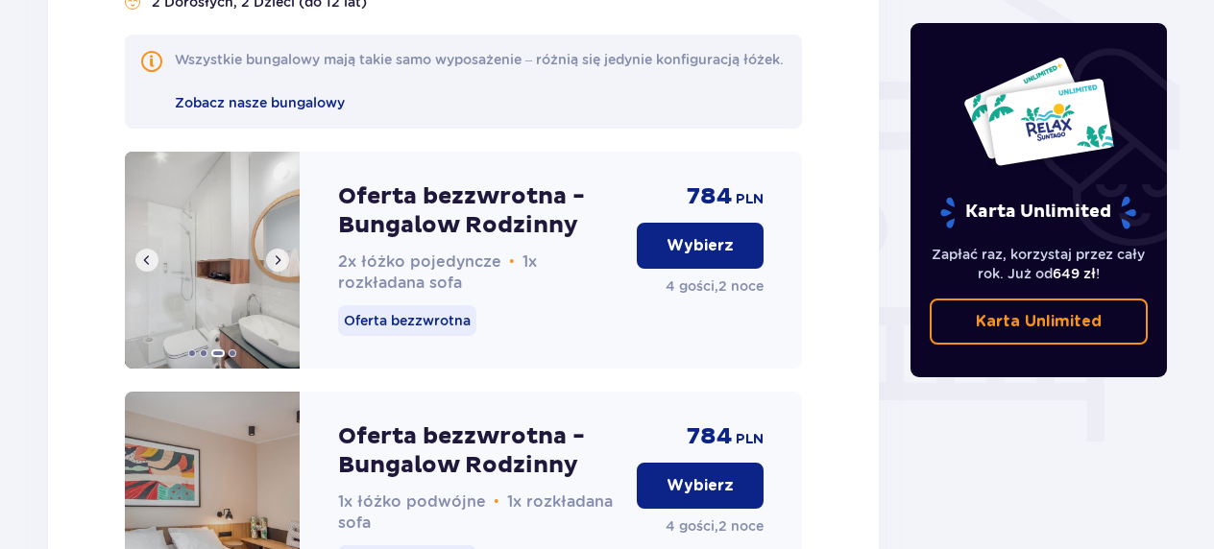
click at [275, 268] on span at bounding box center [277, 260] width 15 height 15
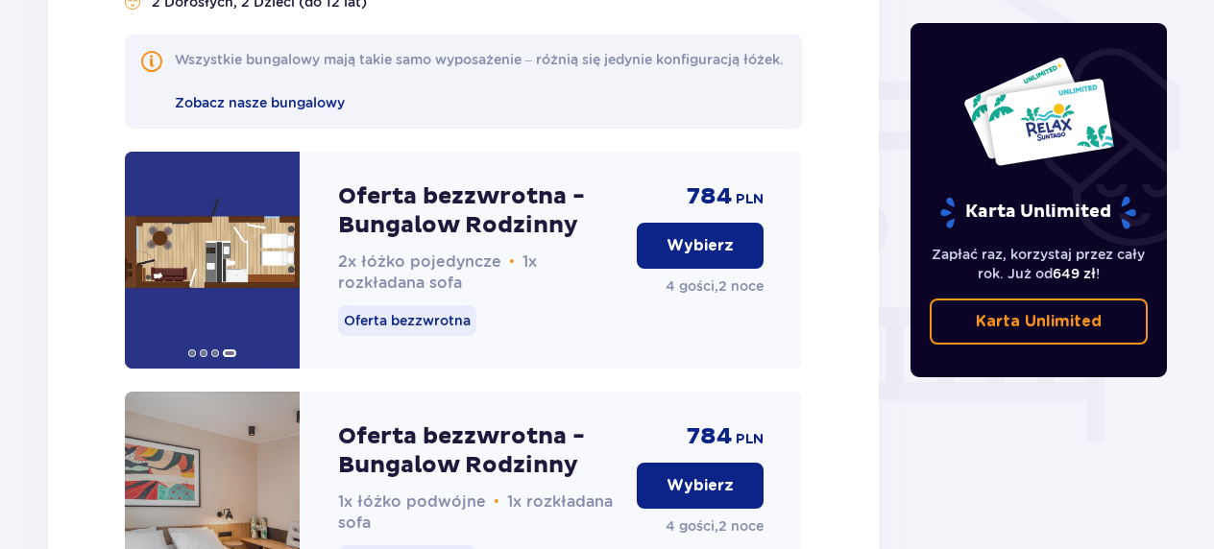
click at [751, 260] on button "Wybierz" at bounding box center [700, 246] width 127 height 46
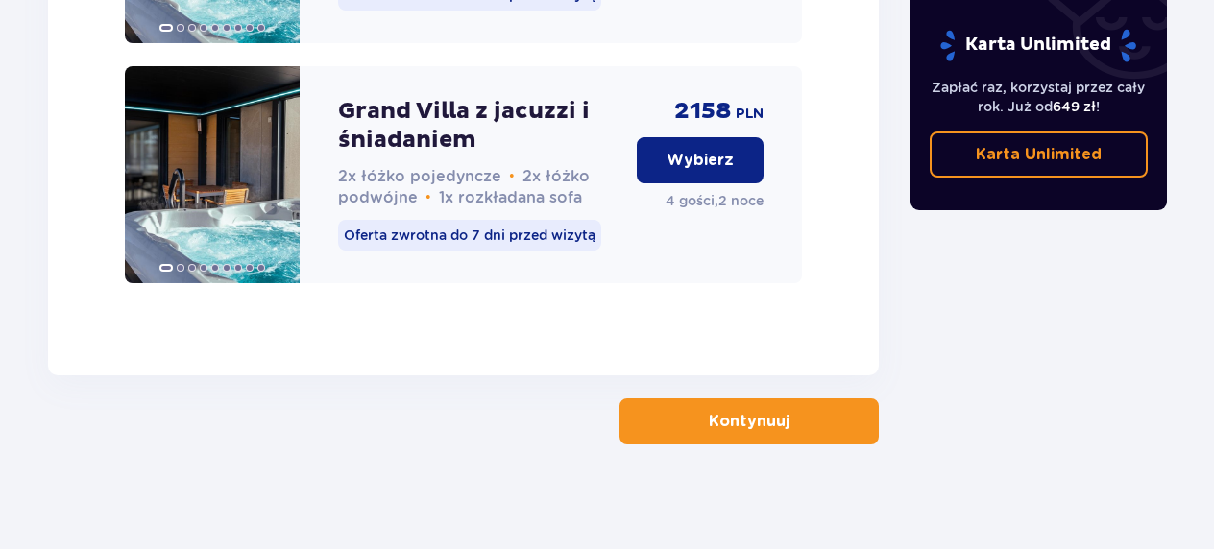
scroll to position [5377, 0]
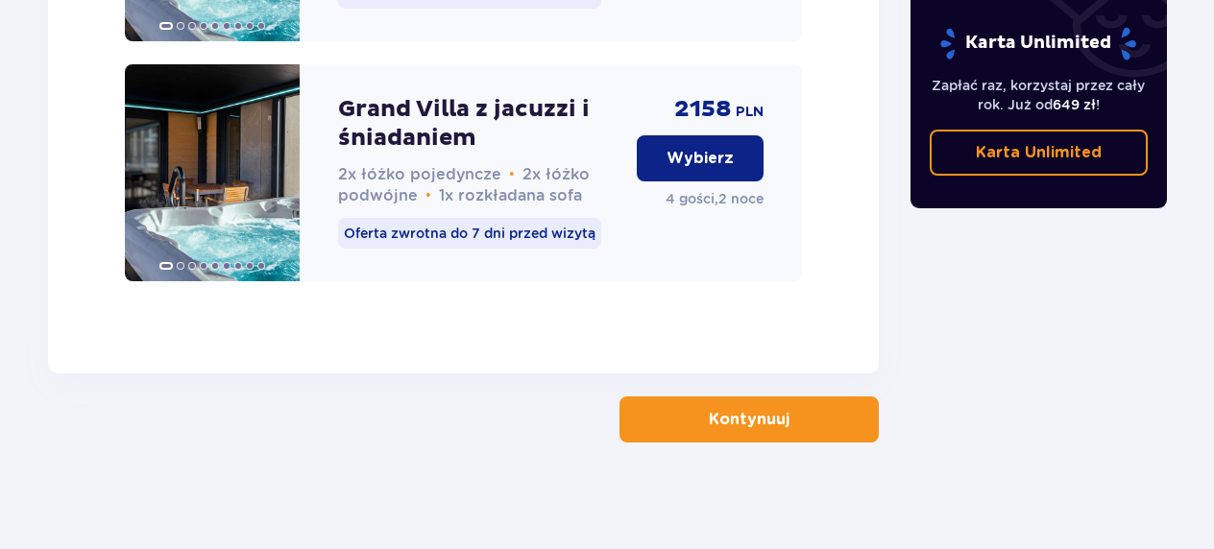
click at [776, 416] on button "Kontynuuj" at bounding box center [749, 420] width 259 height 46
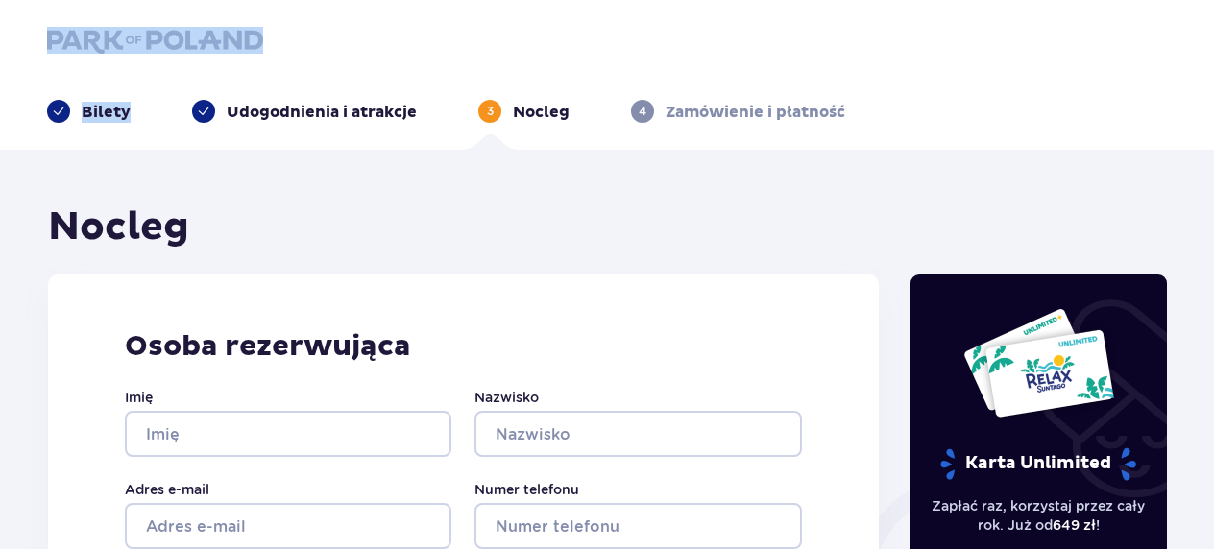
drag, startPoint x: 194, startPoint y: 58, endPoint x: 136, endPoint y: 33, distance: 62.8
click at [136, 33] on div "Bilety Udogodnienia i atrakcje 3 Nocleg 4 Zamówienie i płatność" at bounding box center [607, 75] width 1153 height 96
click at [136, 33] on img at bounding box center [155, 40] width 216 height 27
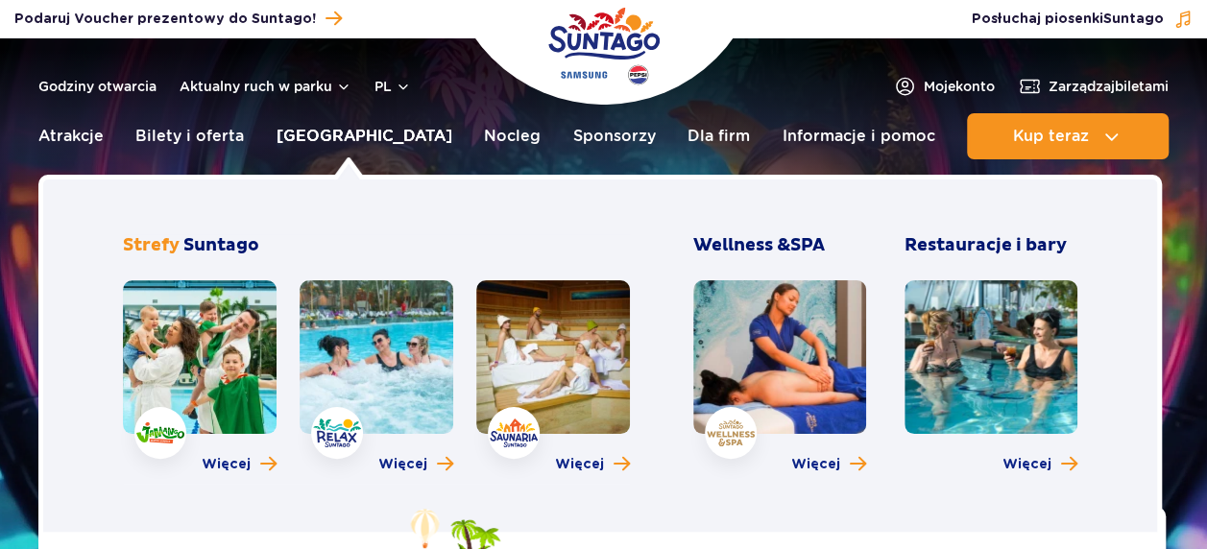
click at [341, 131] on link "[GEOGRAPHIC_DATA]" at bounding box center [365, 136] width 176 height 46
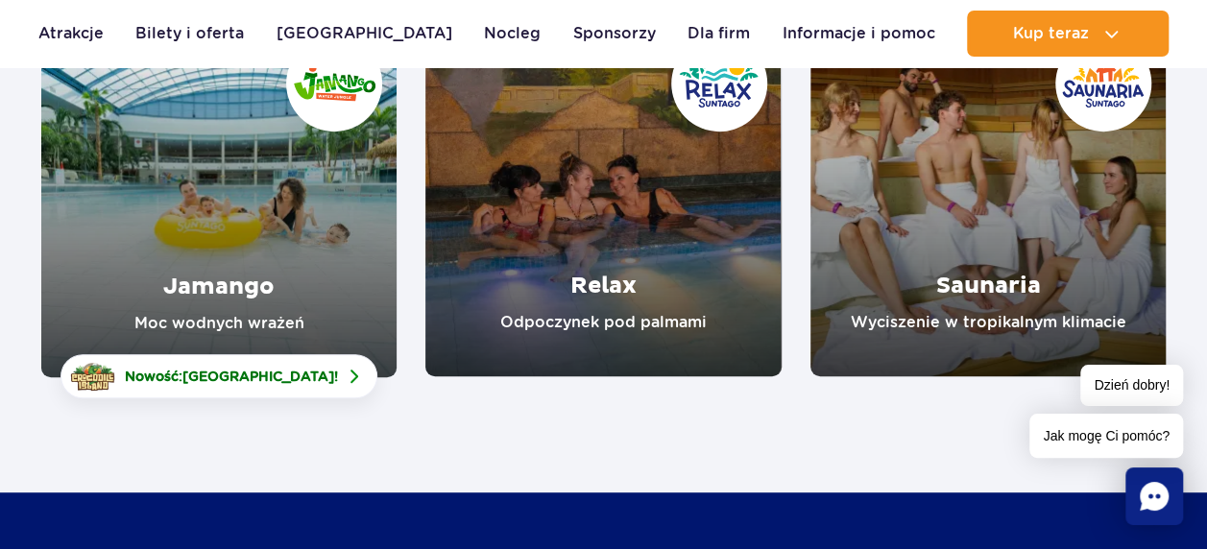
scroll to position [363, 0]
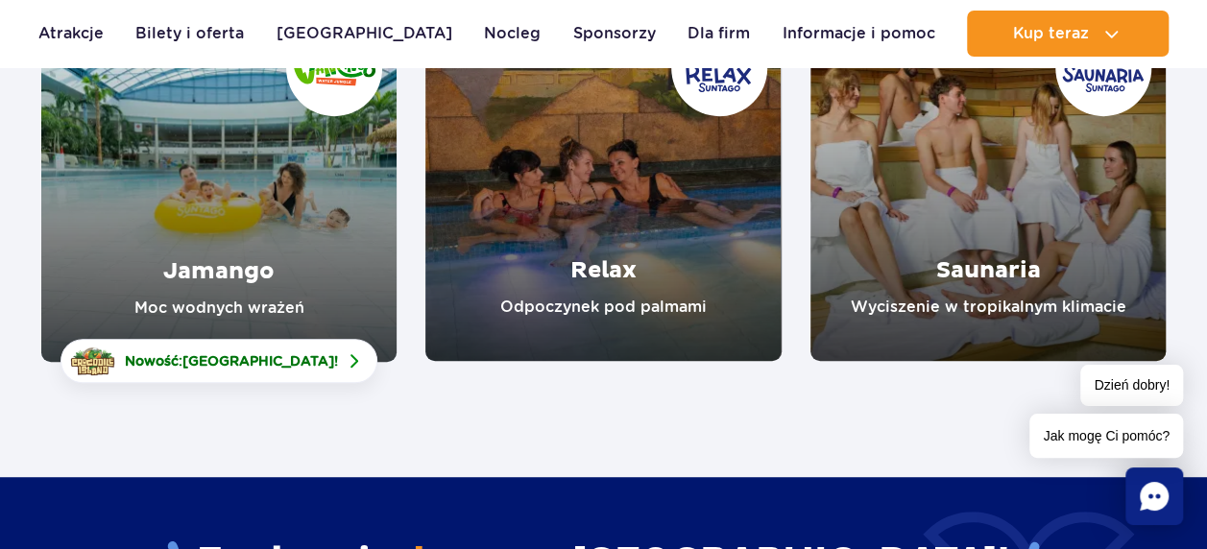
click at [277, 267] on link "Jamango" at bounding box center [218, 184] width 355 height 356
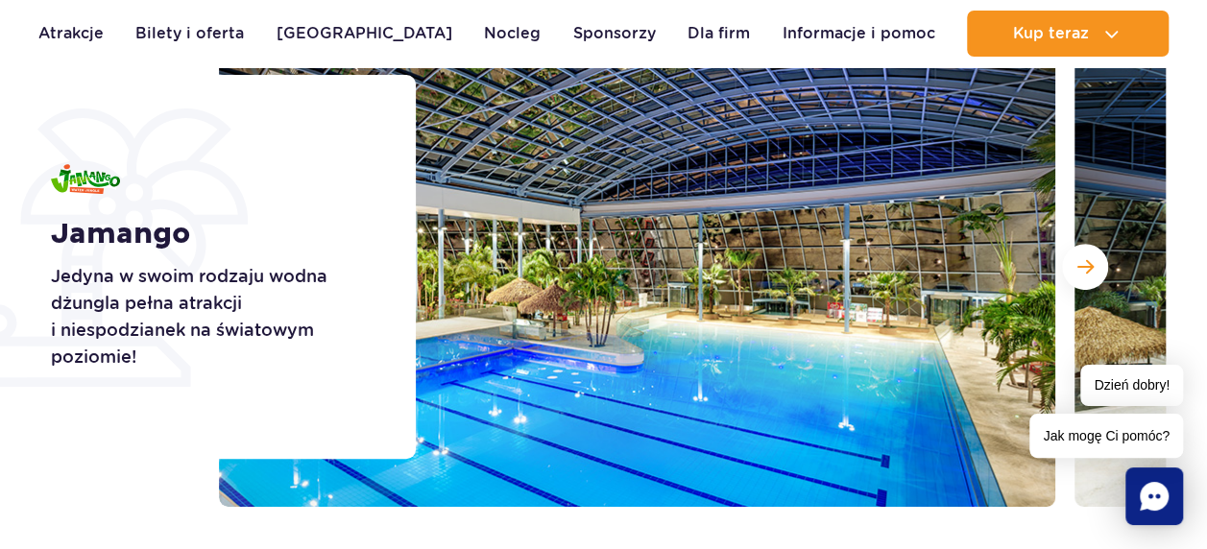
scroll to position [277, 0]
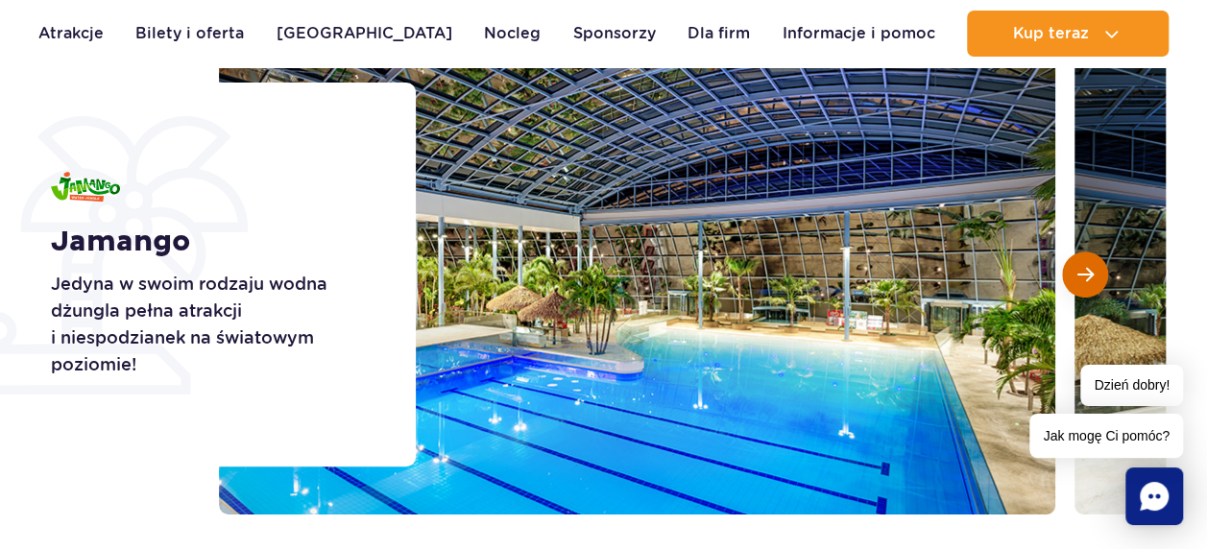
click at [1082, 270] on span "Następny slajd" at bounding box center [1086, 274] width 16 height 17
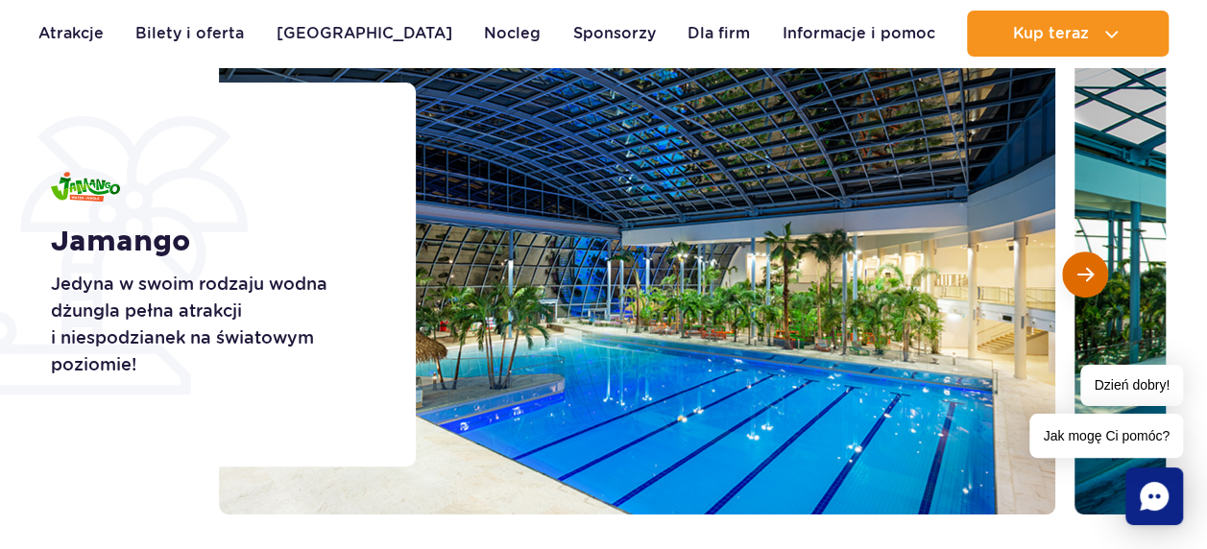
click at [1082, 270] on span "Następny slajd" at bounding box center [1086, 274] width 16 height 17
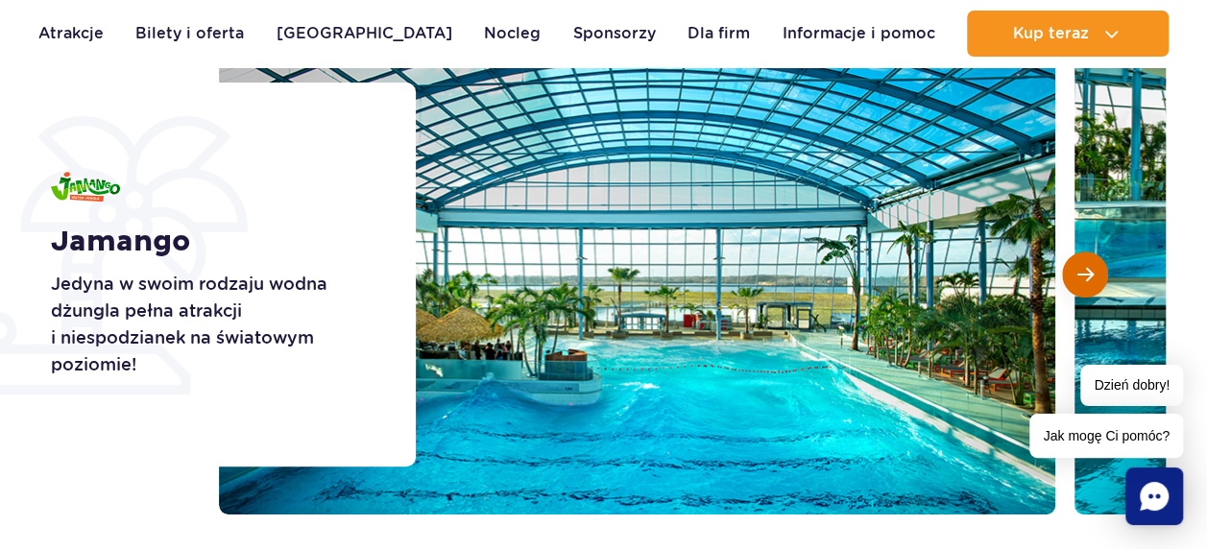
click at [1082, 270] on span "Następny slajd" at bounding box center [1086, 274] width 16 height 17
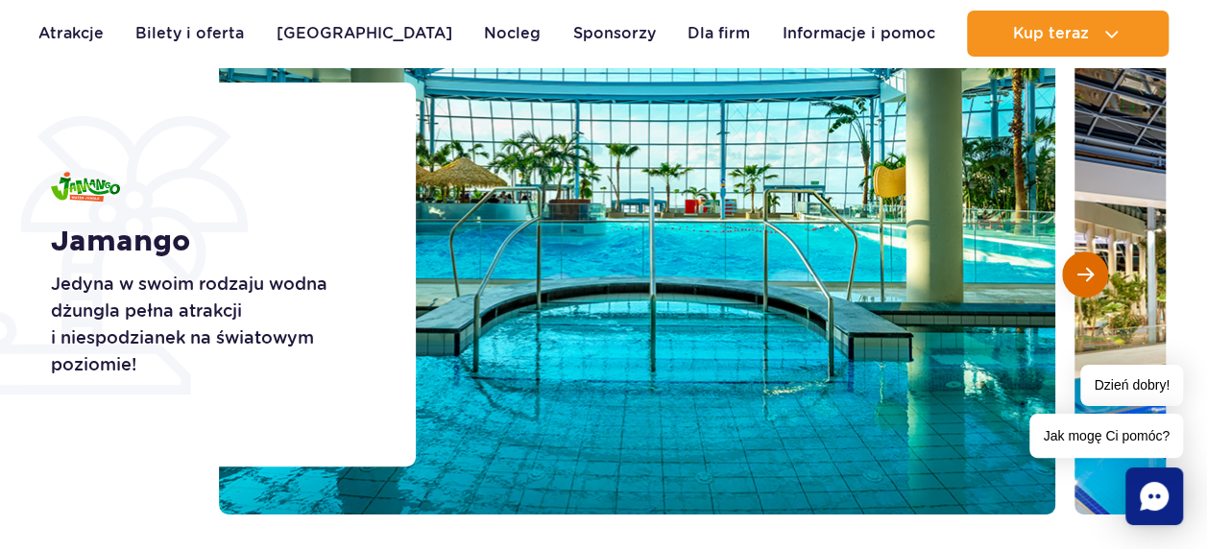
click at [1082, 270] on span "Następny slajd" at bounding box center [1086, 274] width 16 height 17
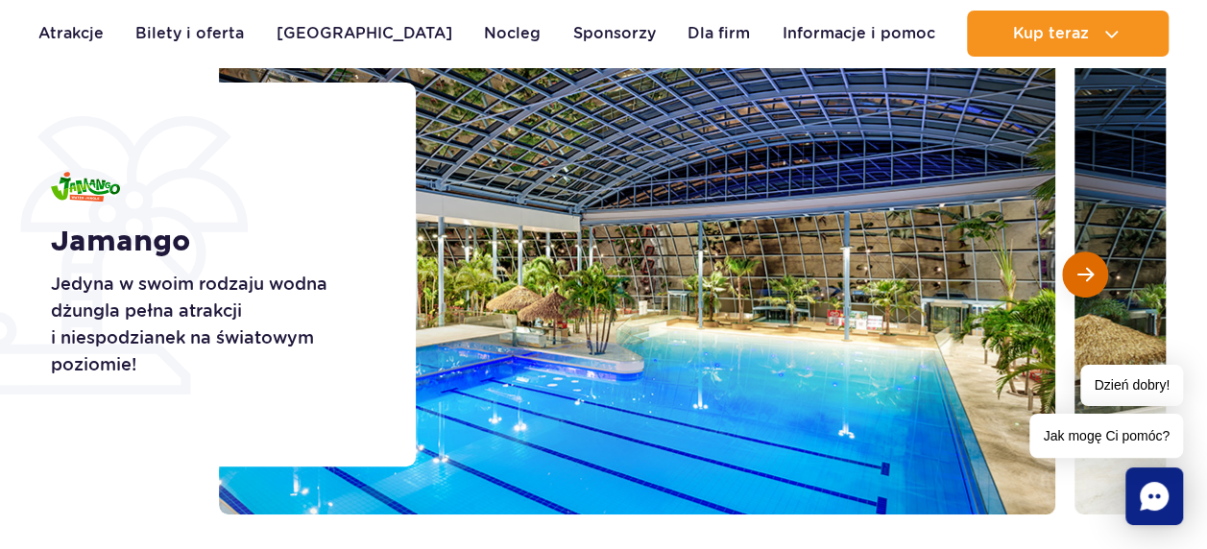
click at [1082, 270] on span "Następny slajd" at bounding box center [1086, 274] width 16 height 17
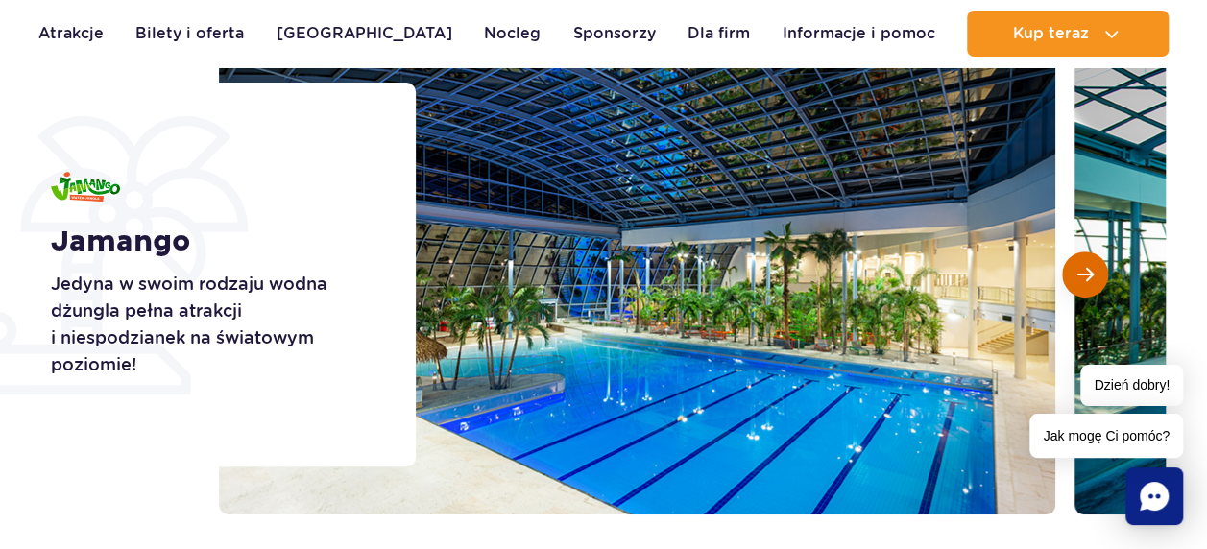
click at [1082, 270] on span "Następny slajd" at bounding box center [1086, 274] width 16 height 17
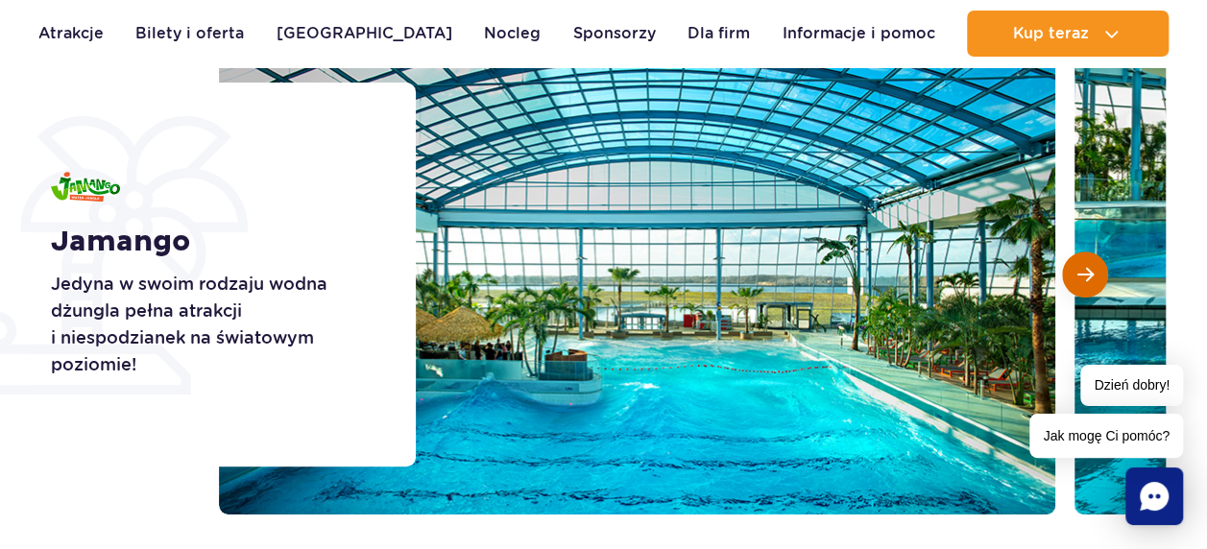
click at [1082, 270] on span "Następny slajd" at bounding box center [1086, 274] width 16 height 17
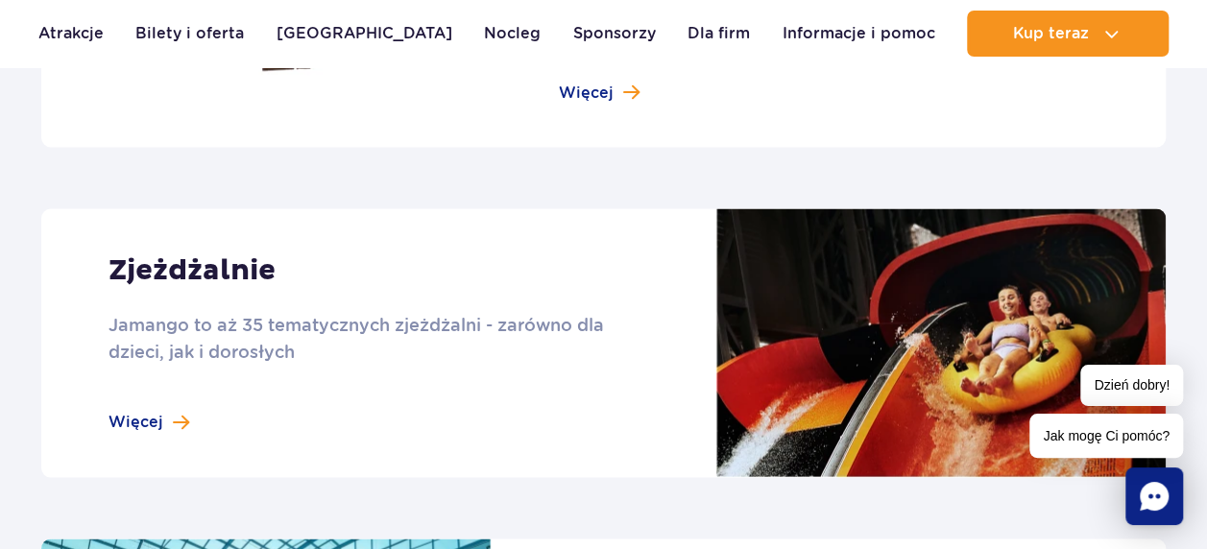
scroll to position [1577, 0]
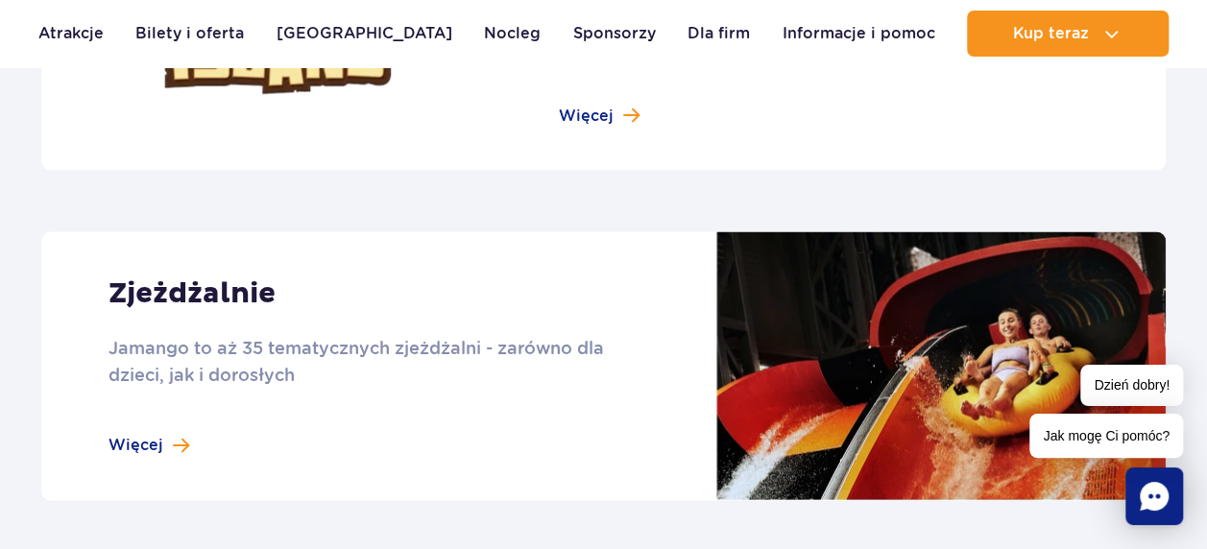
click at [137, 430] on link at bounding box center [603, 365] width 1125 height 269
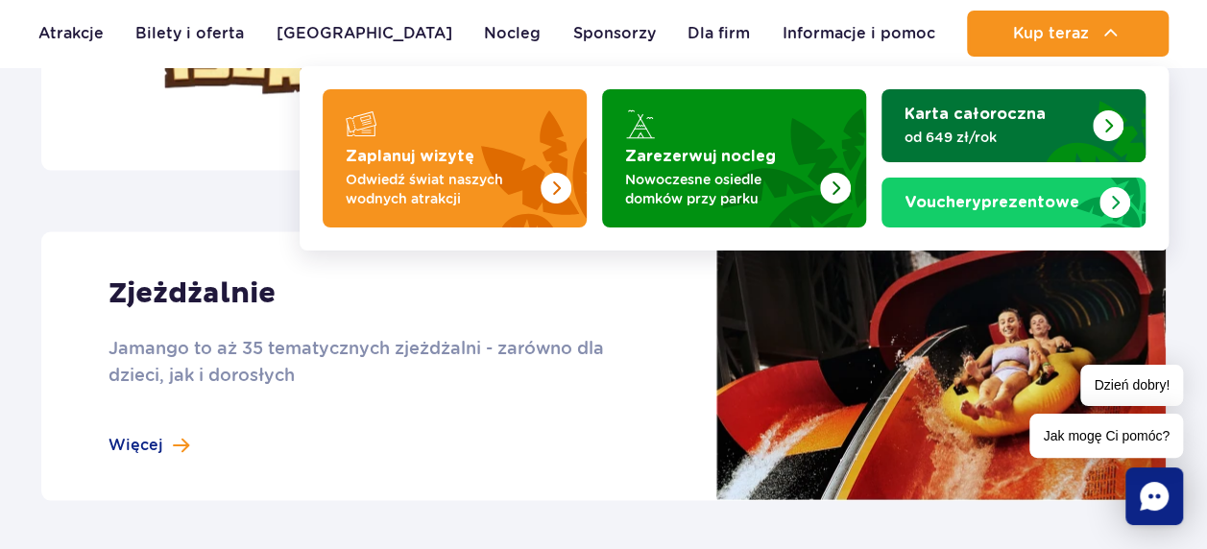
click at [1130, 89] on img "Karta całoroczna" at bounding box center [1083, 125] width 125 height 73
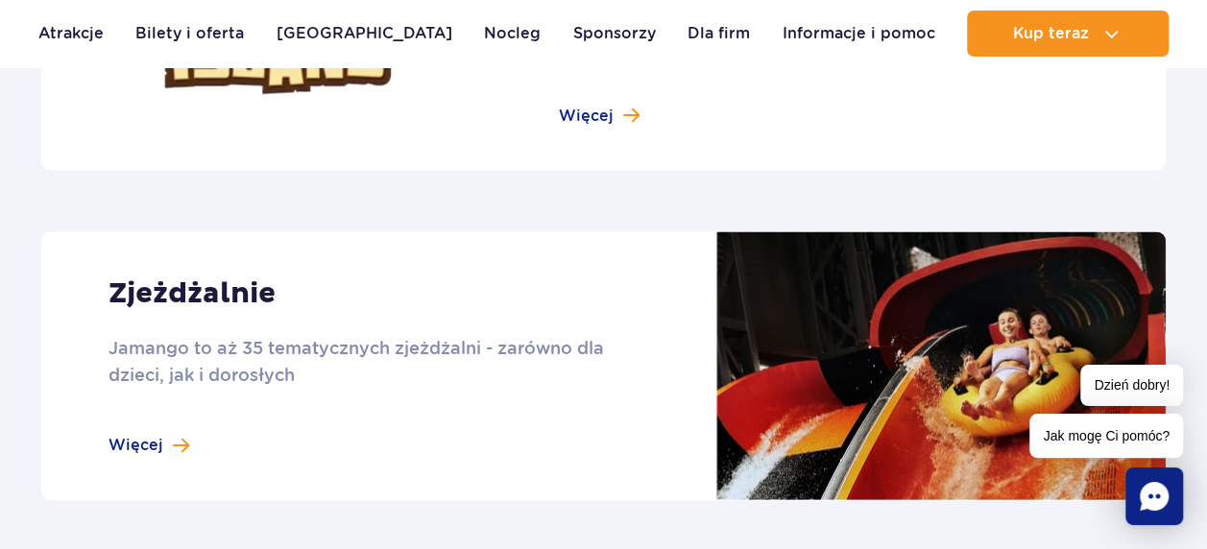
click at [158, 430] on link at bounding box center [603, 365] width 1125 height 269
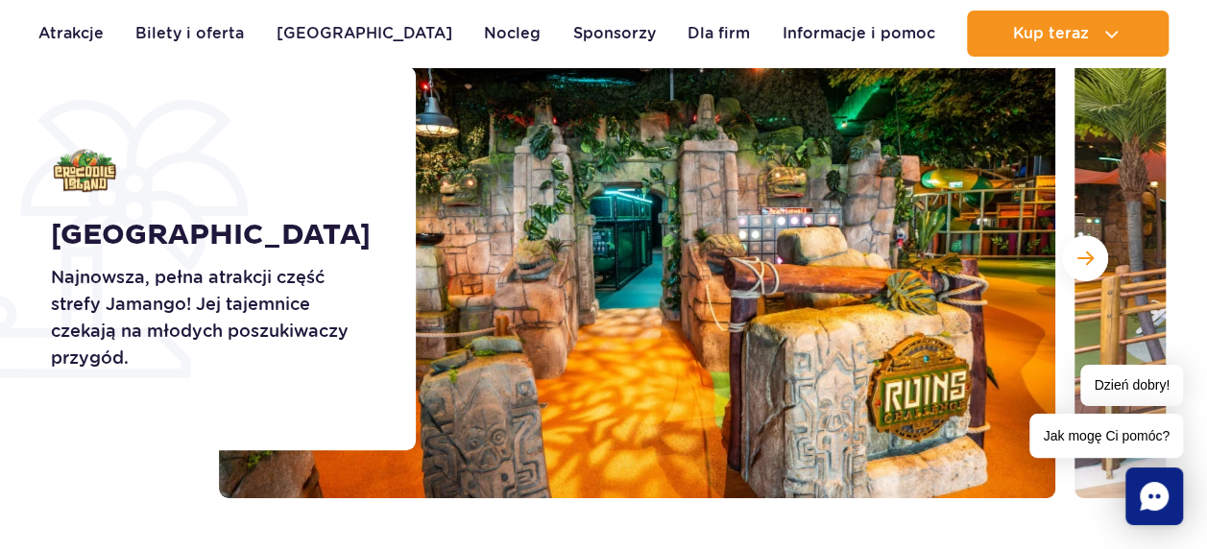
scroll to position [308, 0]
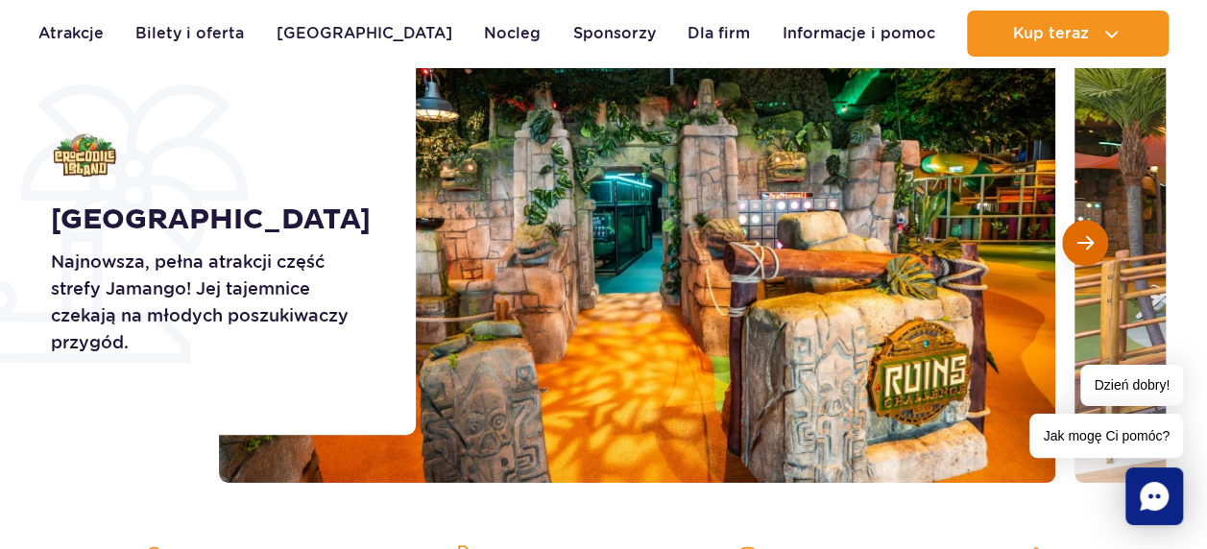
click at [1093, 248] on span "Następny slajd" at bounding box center [1086, 242] width 16 height 17
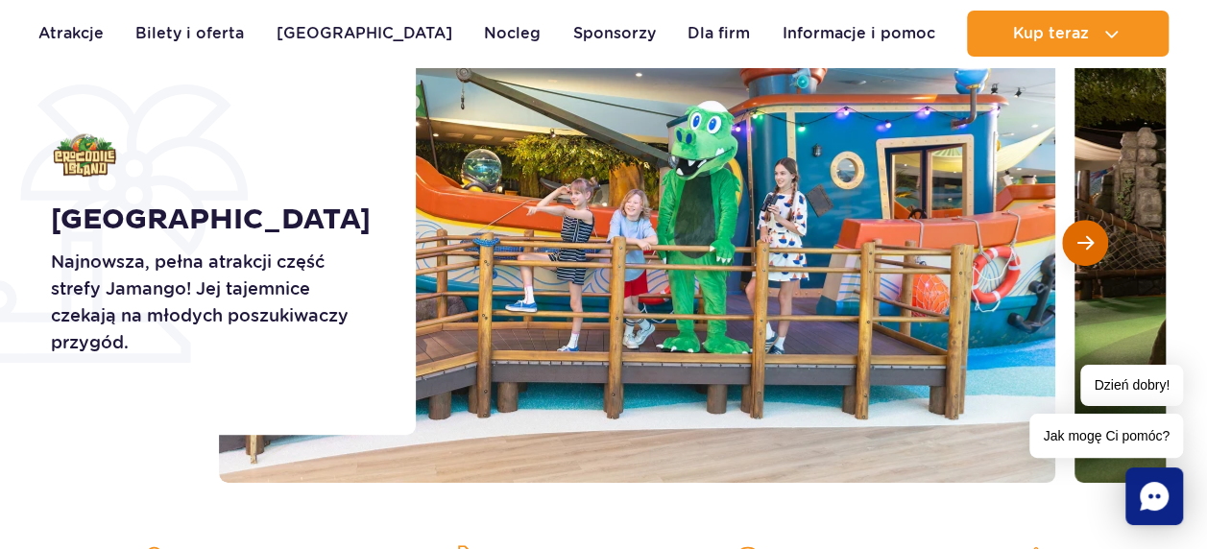
click at [1082, 240] on span "Następny slajd" at bounding box center [1086, 242] width 16 height 17
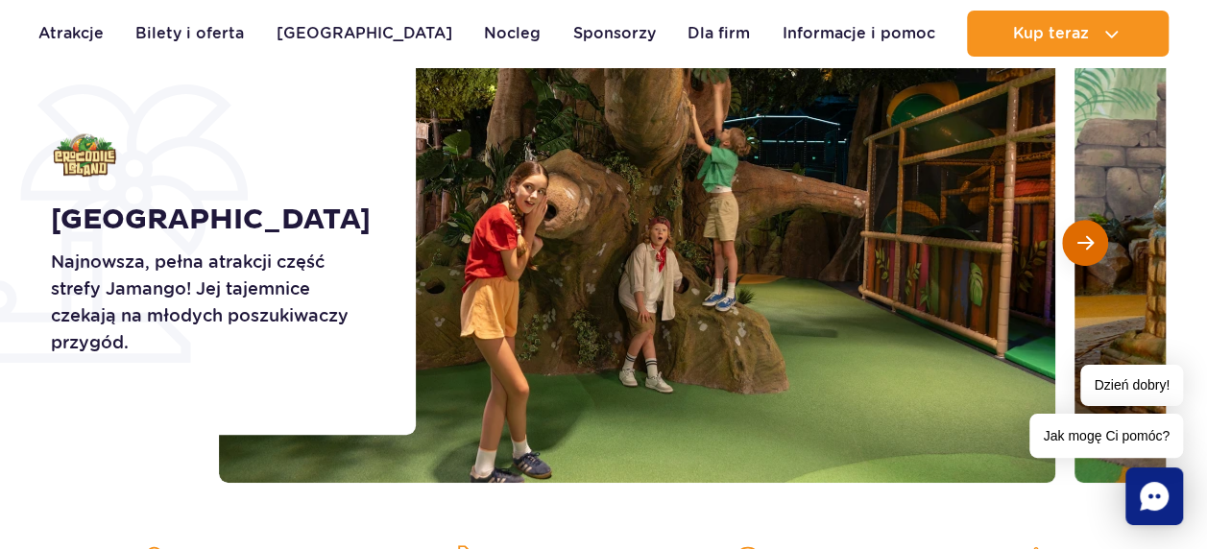
click at [1080, 236] on span "Następny slajd" at bounding box center [1086, 242] width 16 height 17
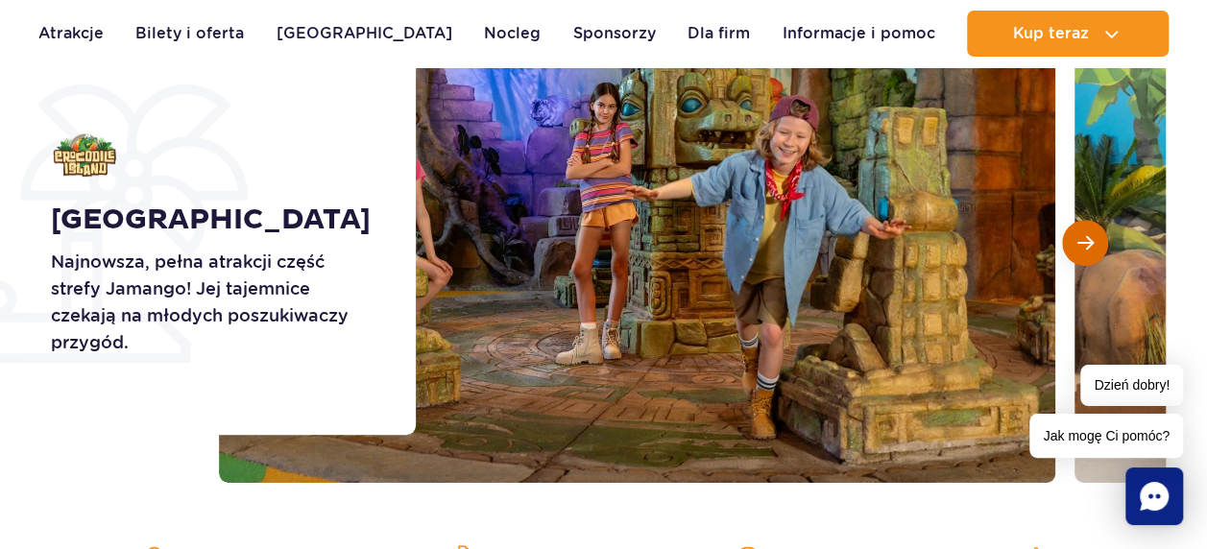
click at [1080, 236] on span "Następny slajd" at bounding box center [1086, 242] width 16 height 17
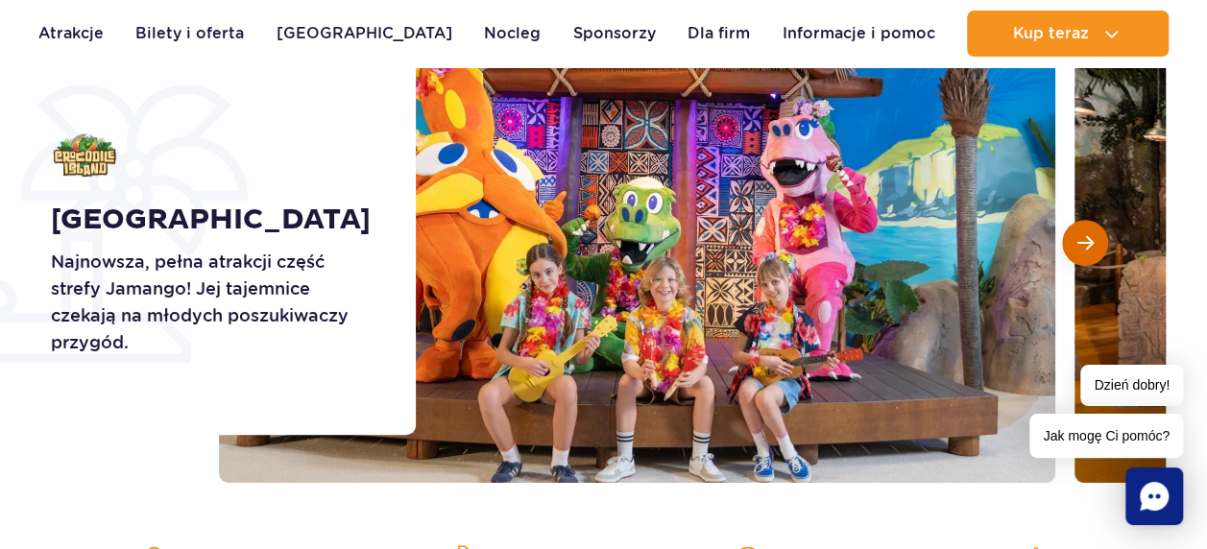
click at [1080, 236] on span "Następny slajd" at bounding box center [1086, 242] width 16 height 17
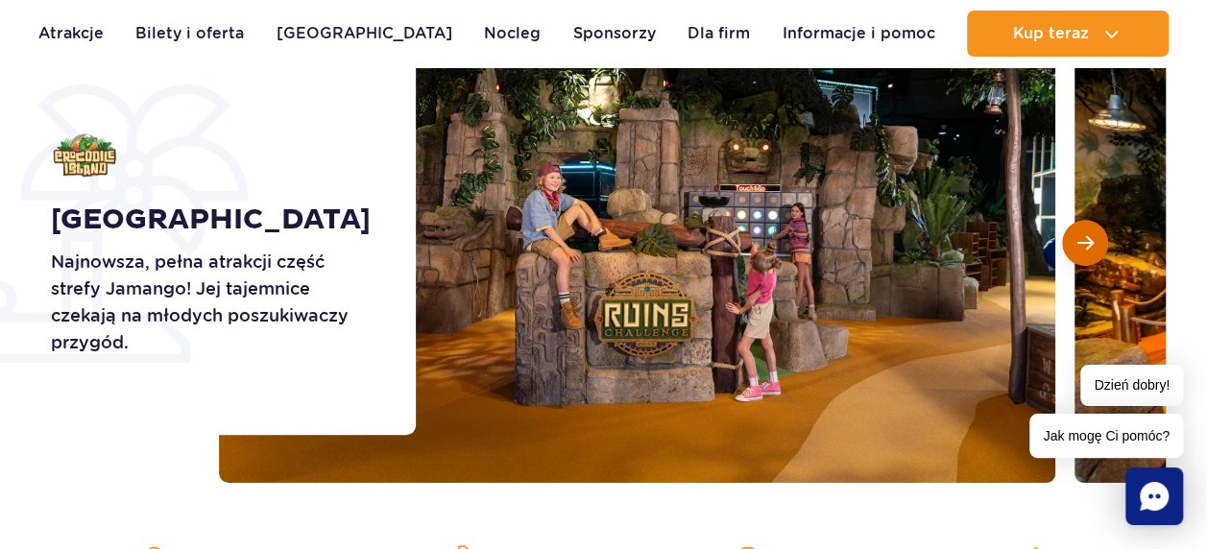
click at [1080, 236] on span "Następny slajd" at bounding box center [1086, 242] width 16 height 17
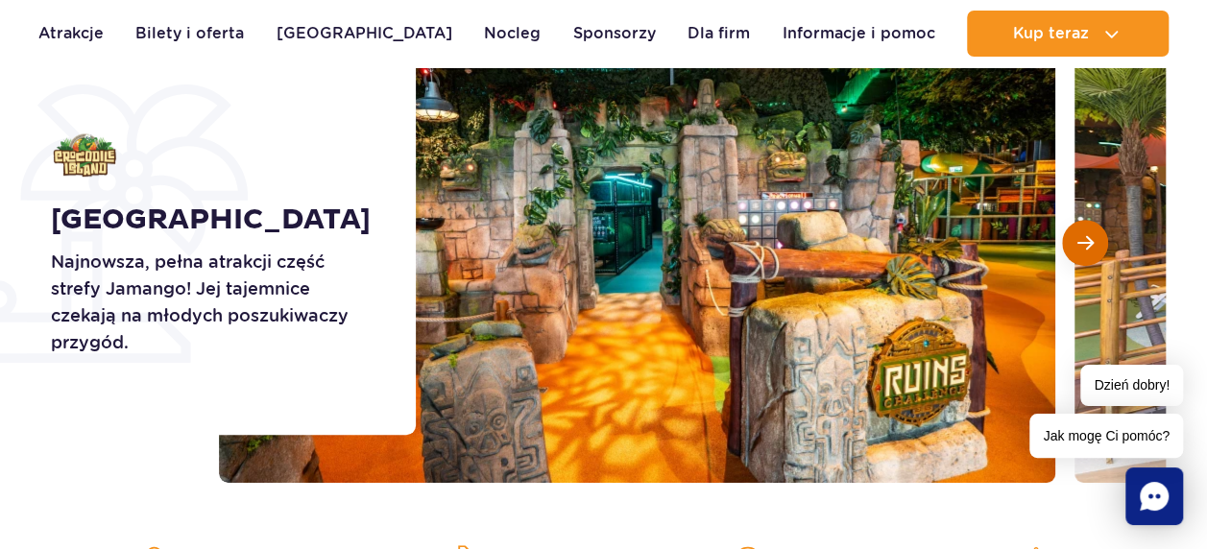
click at [1080, 236] on span "Następny slajd" at bounding box center [1086, 242] width 16 height 17
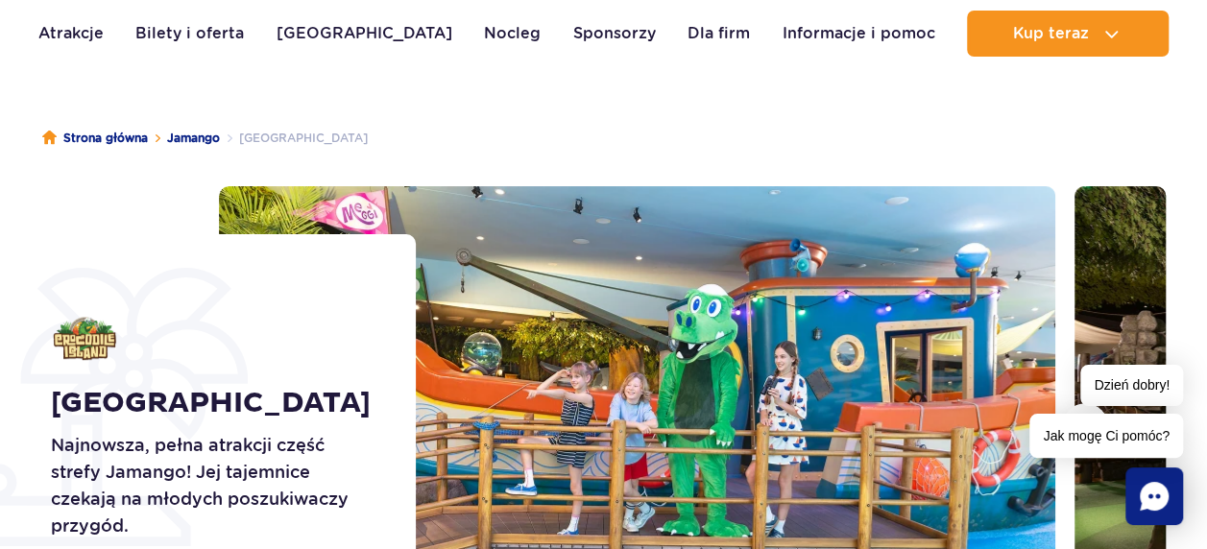
scroll to position [79, 0]
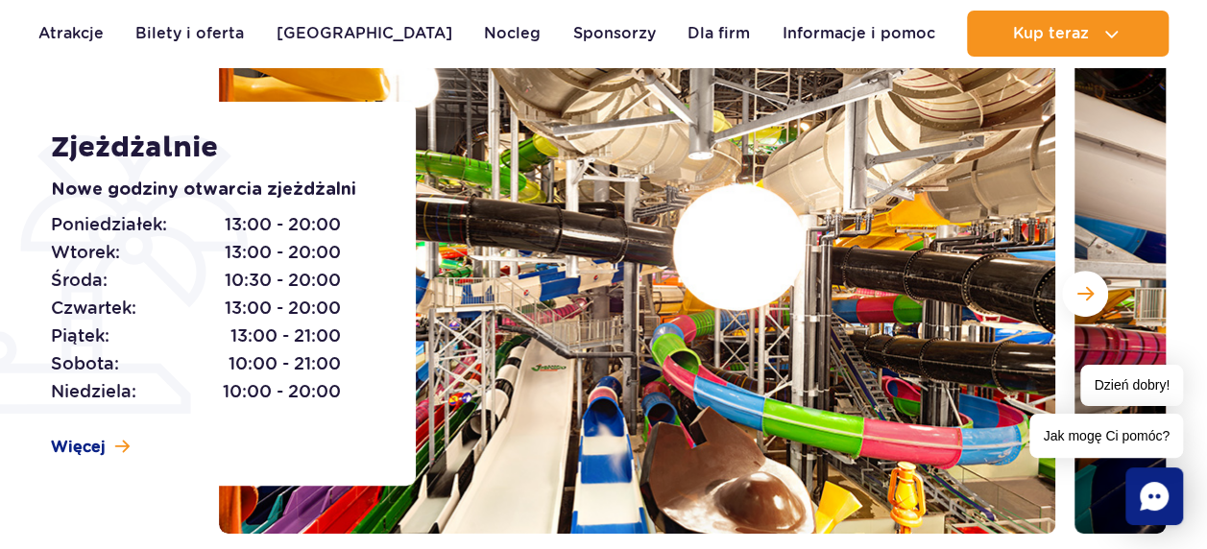
scroll to position [280, 0]
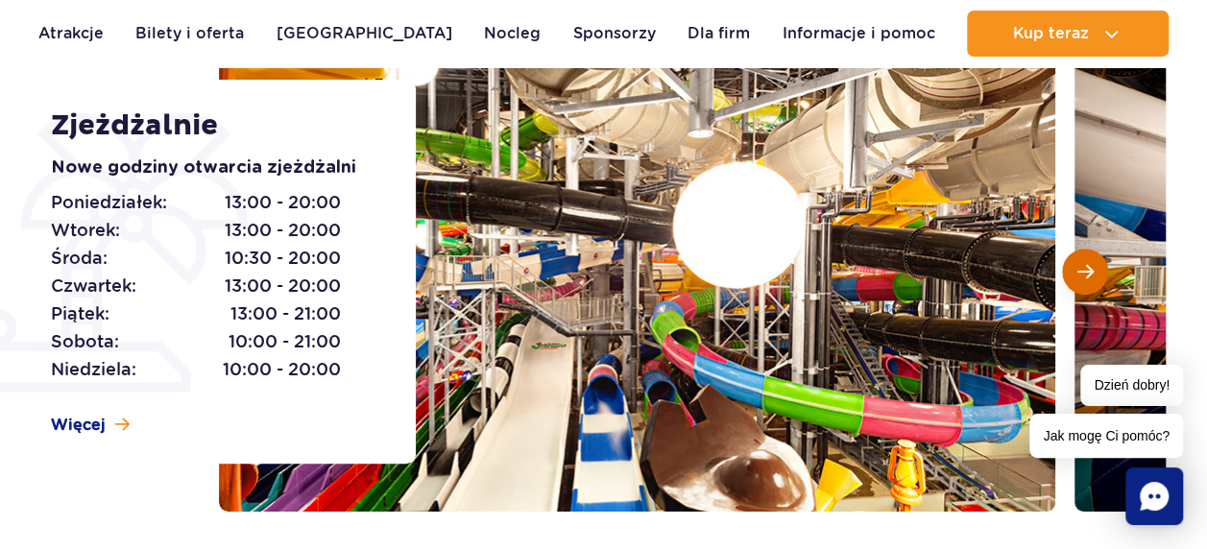
click at [1085, 267] on span "Następny slajd" at bounding box center [1086, 271] width 16 height 17
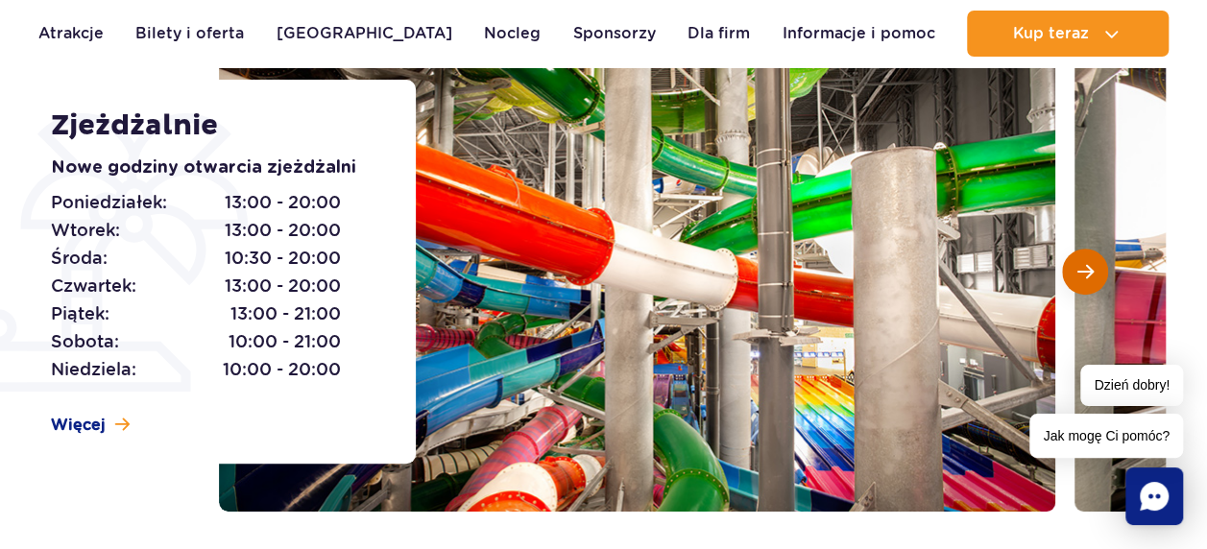
click at [1085, 267] on span "Następny slajd" at bounding box center [1086, 271] width 16 height 17
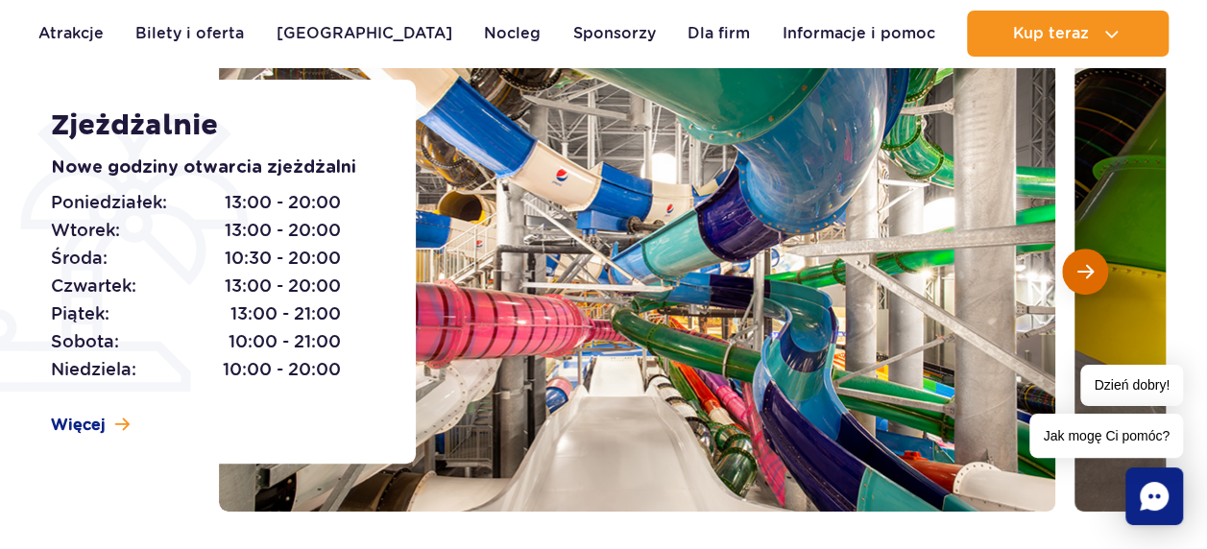
click at [1085, 267] on span "Następny slajd" at bounding box center [1086, 271] width 16 height 17
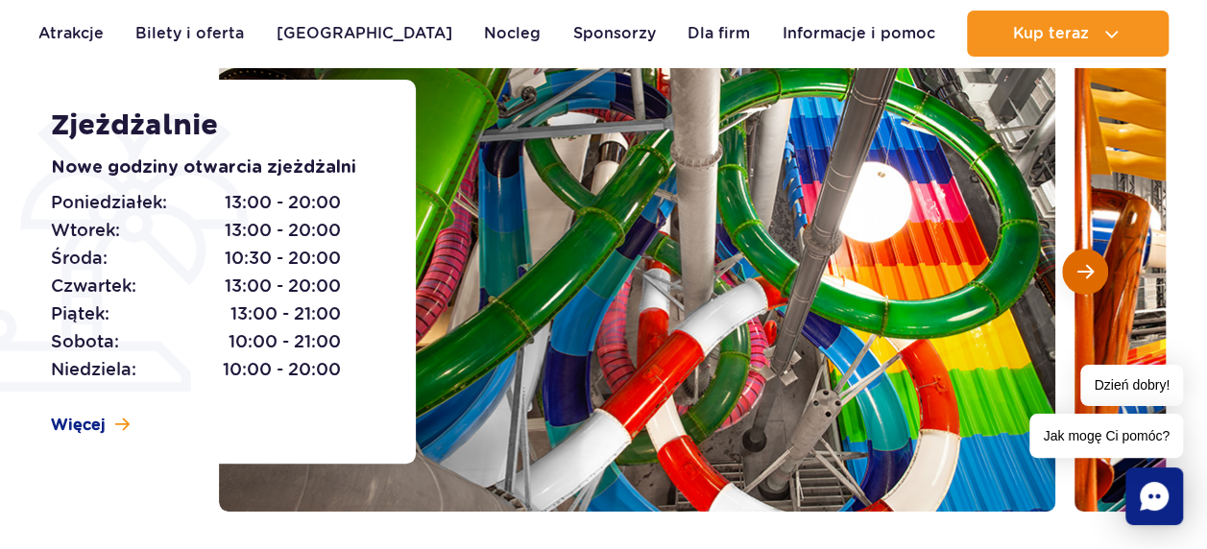
click at [1085, 267] on span "Następny slajd" at bounding box center [1086, 271] width 16 height 17
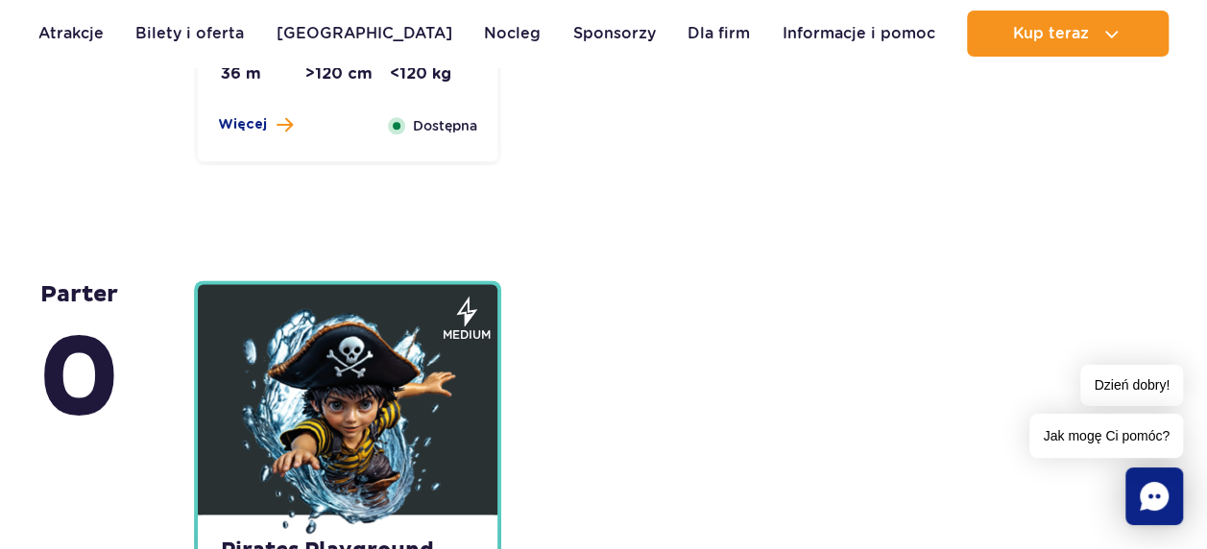
scroll to position [4701, 0]
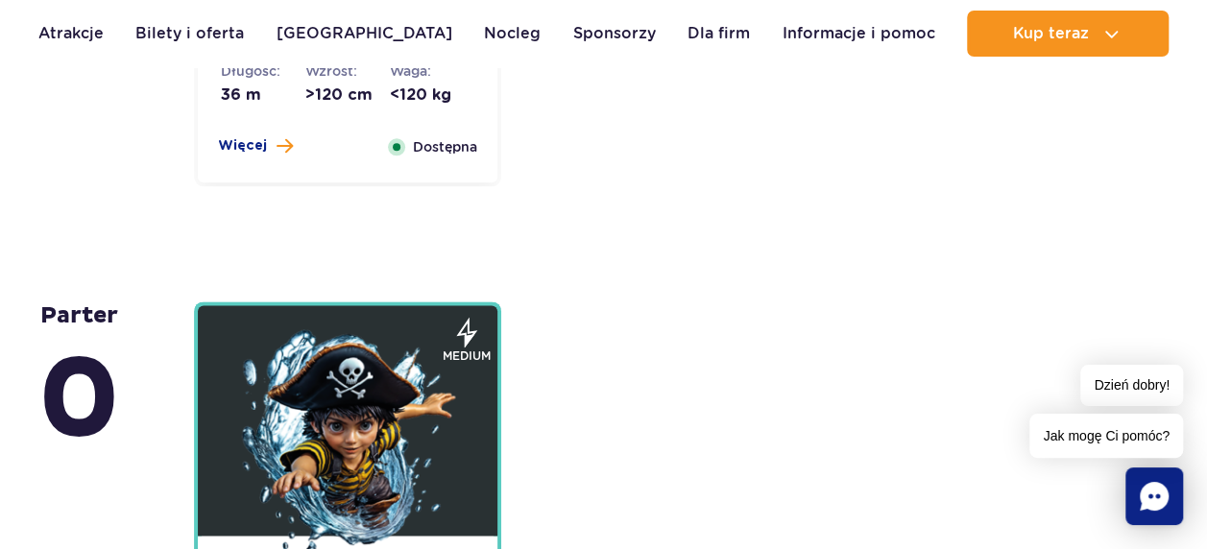
click at [408, 414] on img at bounding box center [347, 444] width 231 height 231
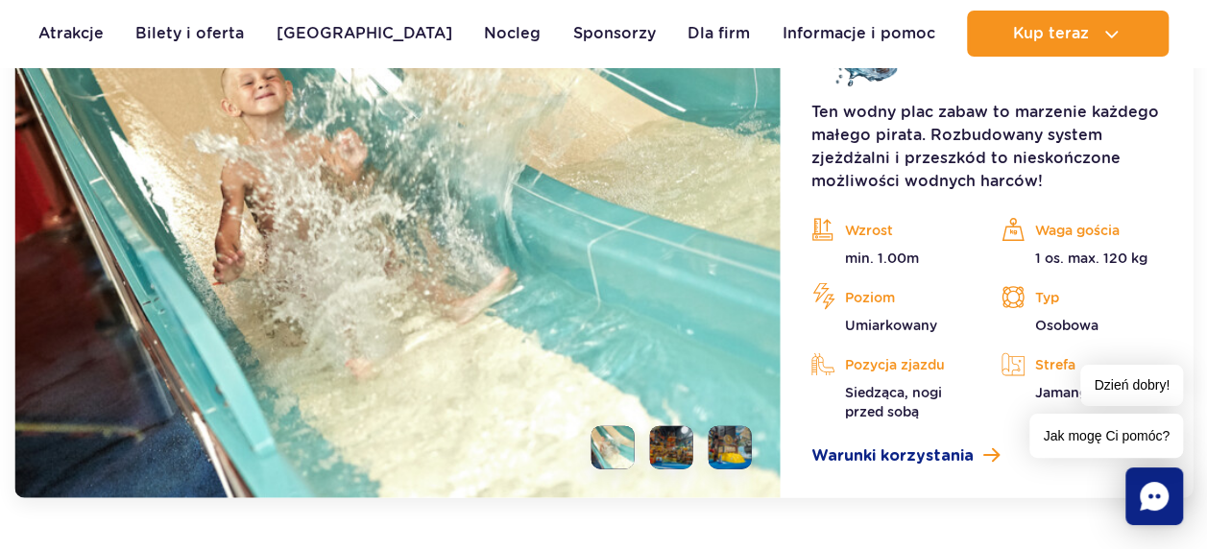
scroll to position [5579, 0]
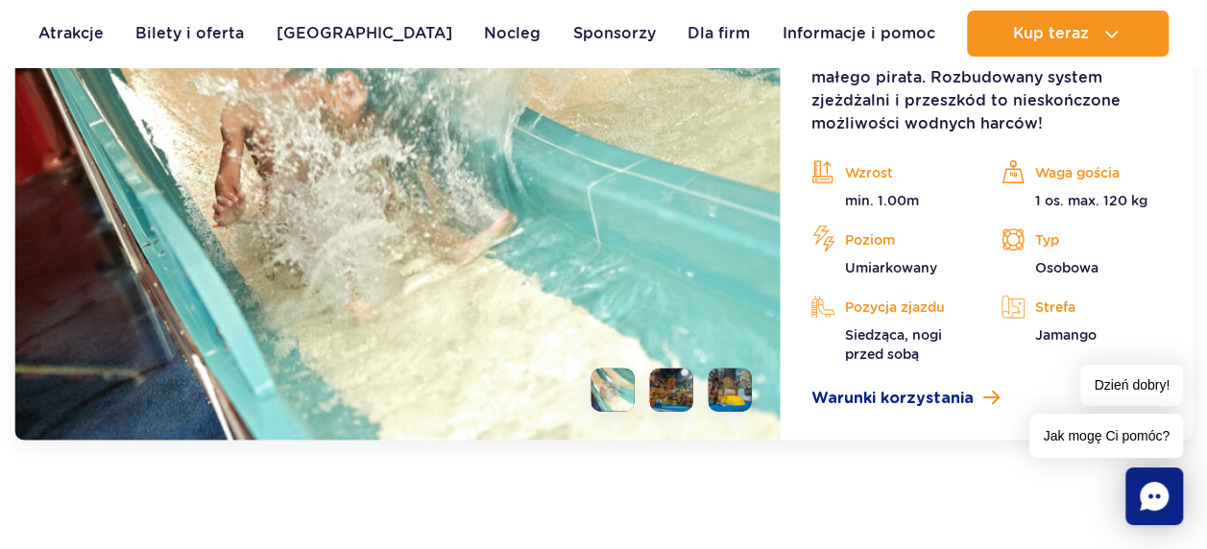
click at [668, 387] on li at bounding box center [671, 390] width 43 height 43
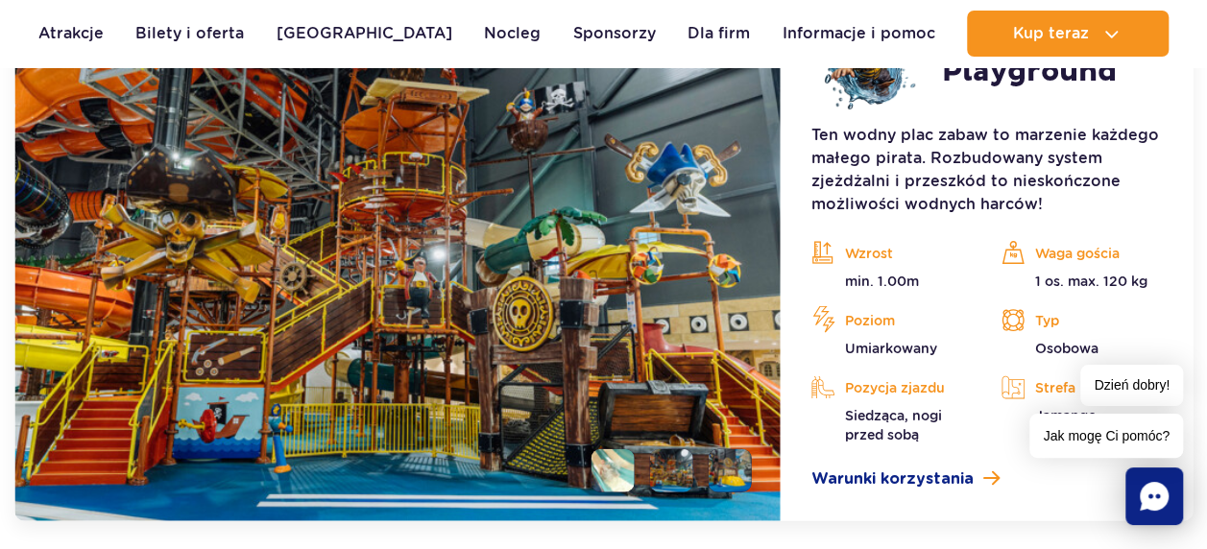
scroll to position [5487, 0]
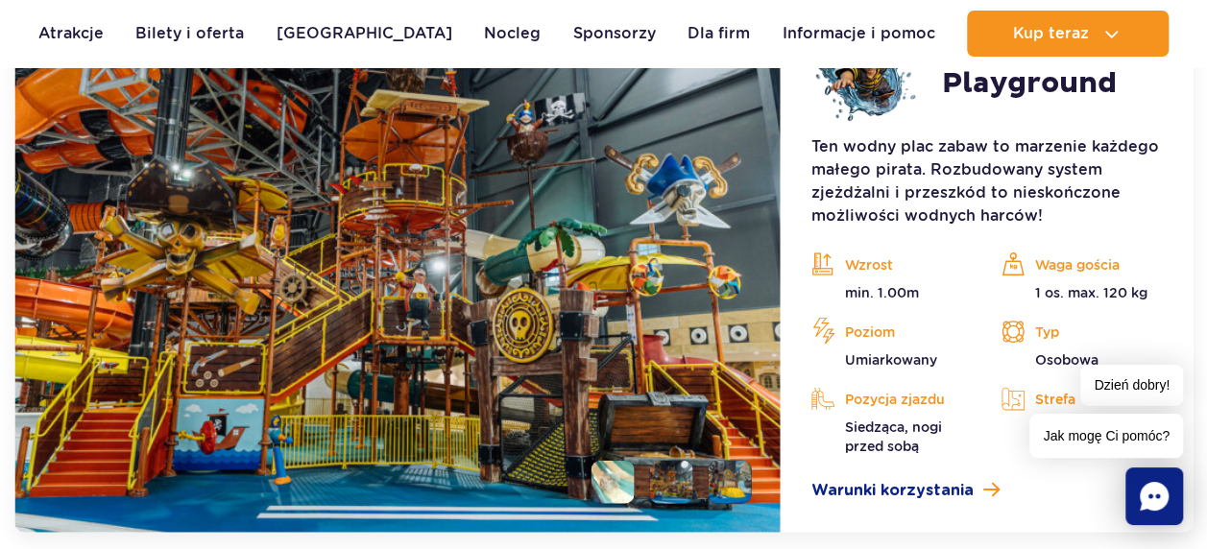
click at [718, 475] on li at bounding box center [730, 482] width 43 height 43
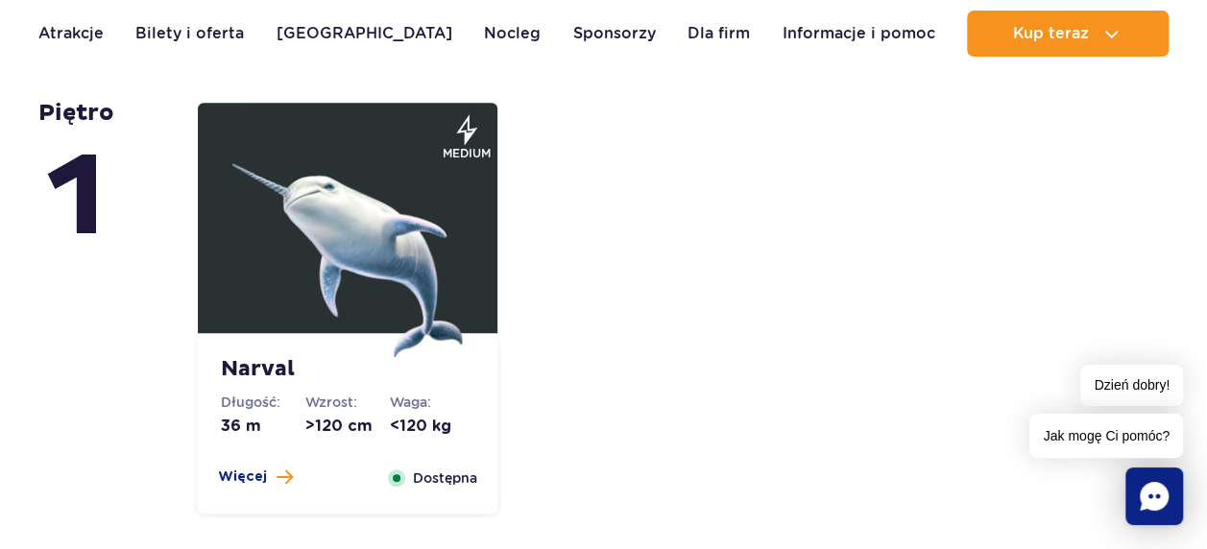
scroll to position [4346, 0]
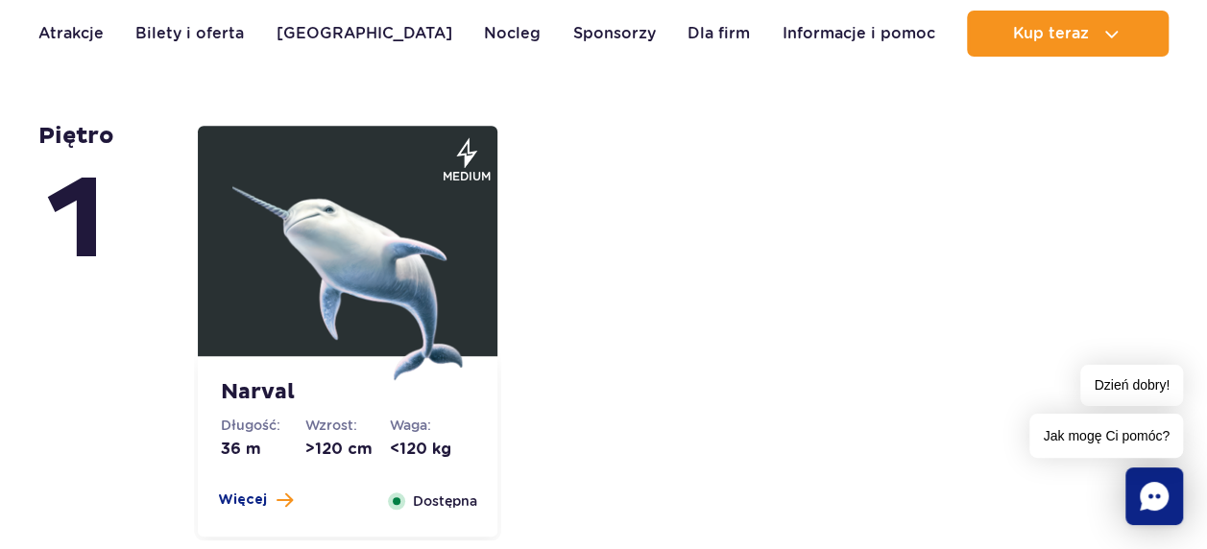
click at [488, 231] on figure at bounding box center [348, 241] width 300 height 231
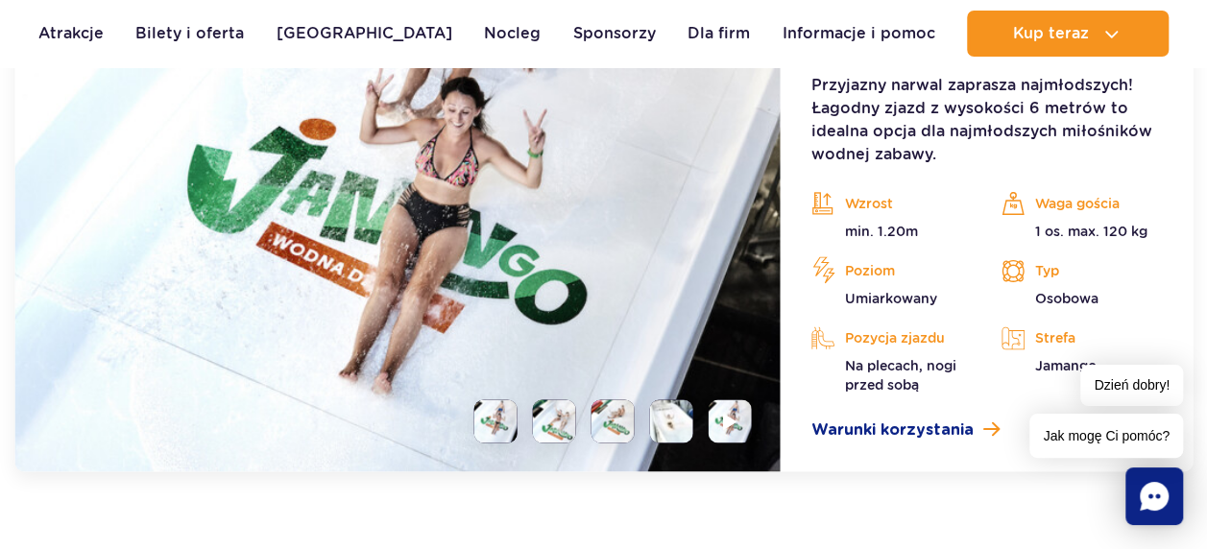
scroll to position [4945, 0]
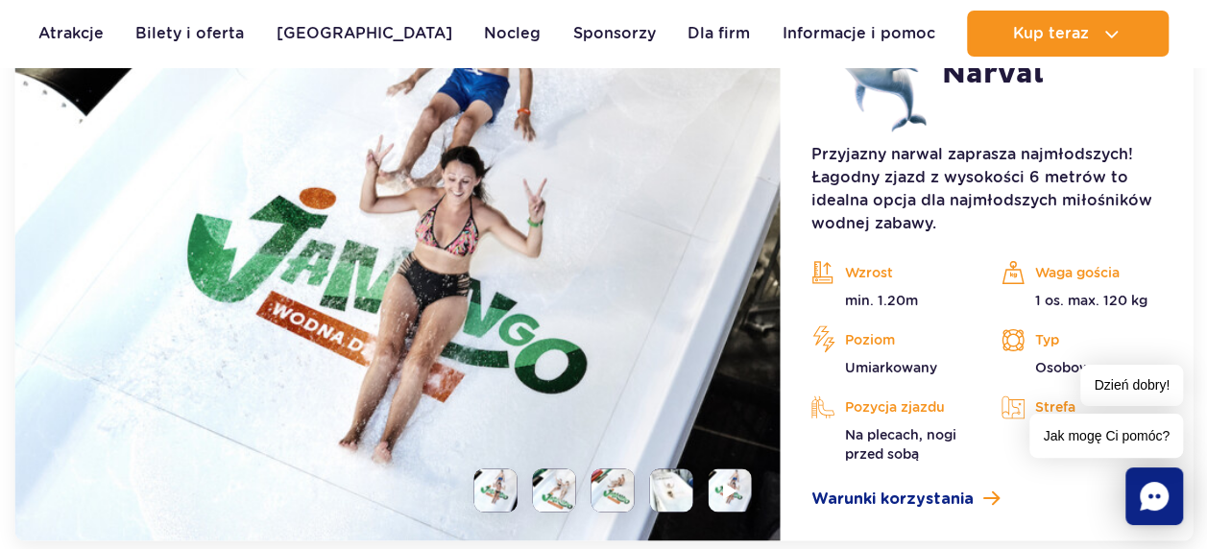
click at [538, 485] on li at bounding box center [554, 490] width 43 height 43
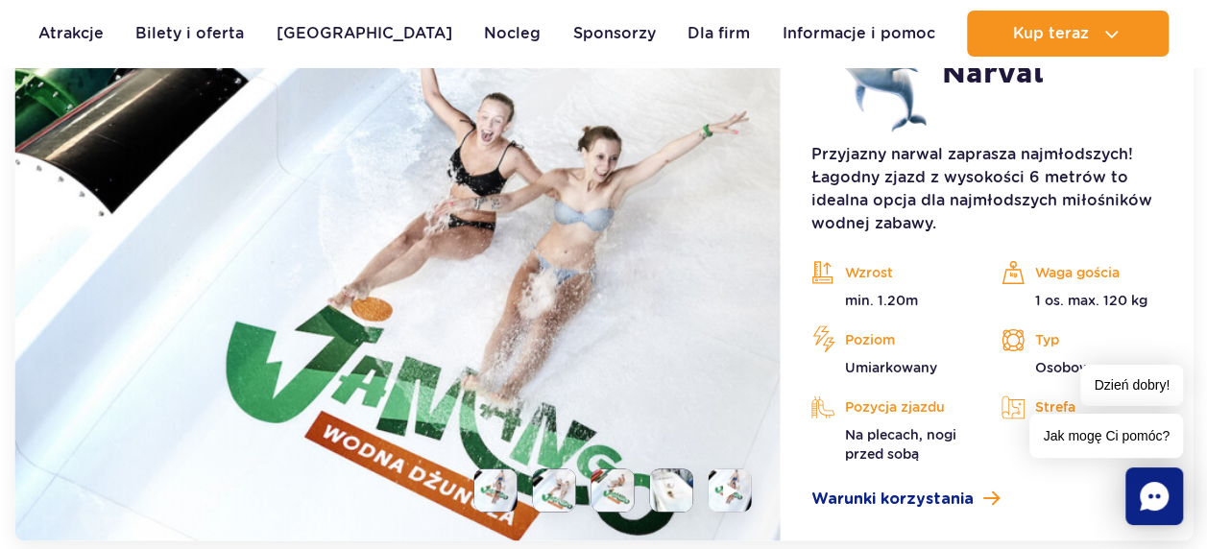
click at [601, 486] on li at bounding box center [613, 490] width 43 height 43
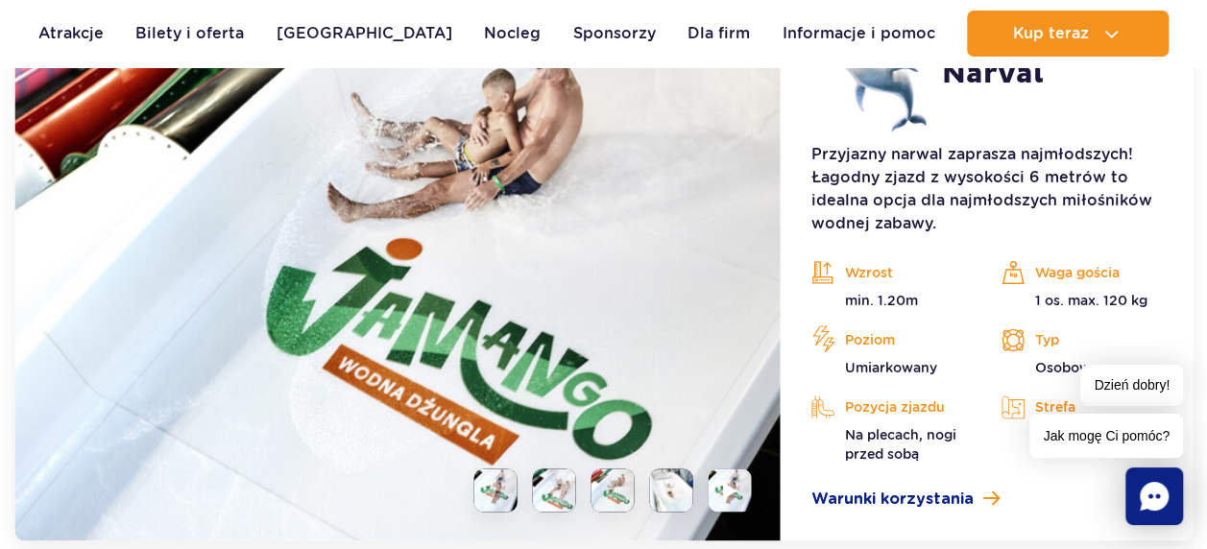
click at [671, 486] on li at bounding box center [671, 490] width 43 height 43
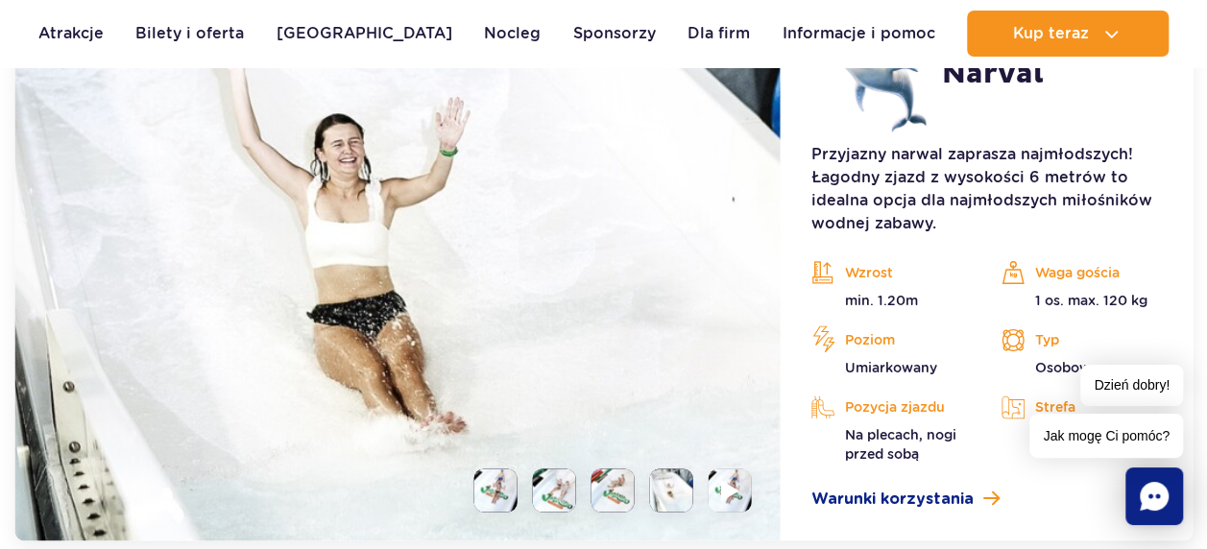
click at [748, 481] on li at bounding box center [730, 490] width 43 height 43
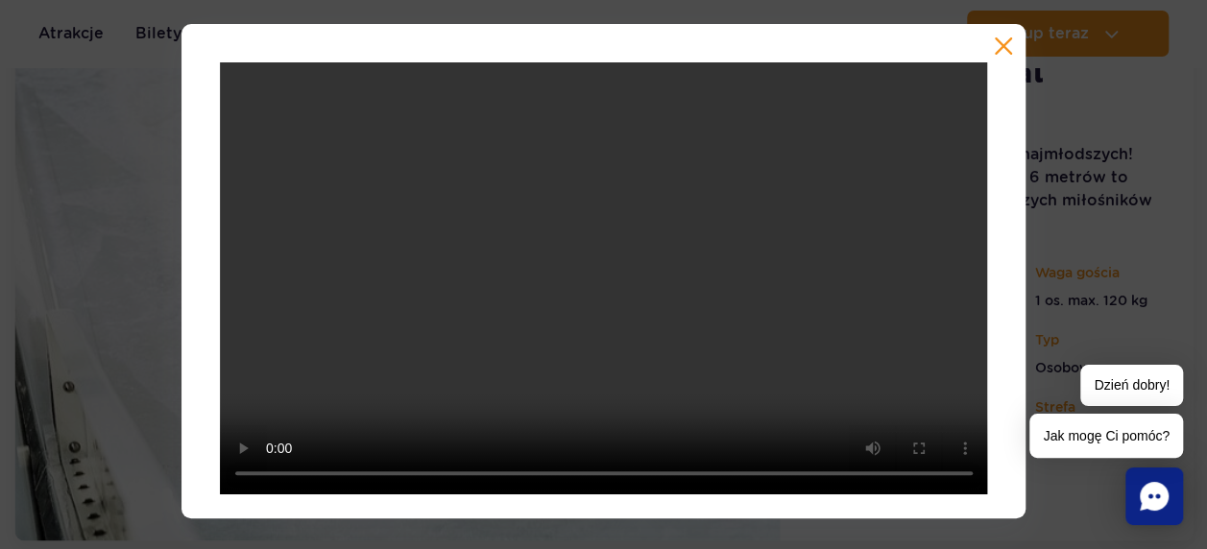
click at [1003, 44] on button "button" at bounding box center [1003, 46] width 19 height 19
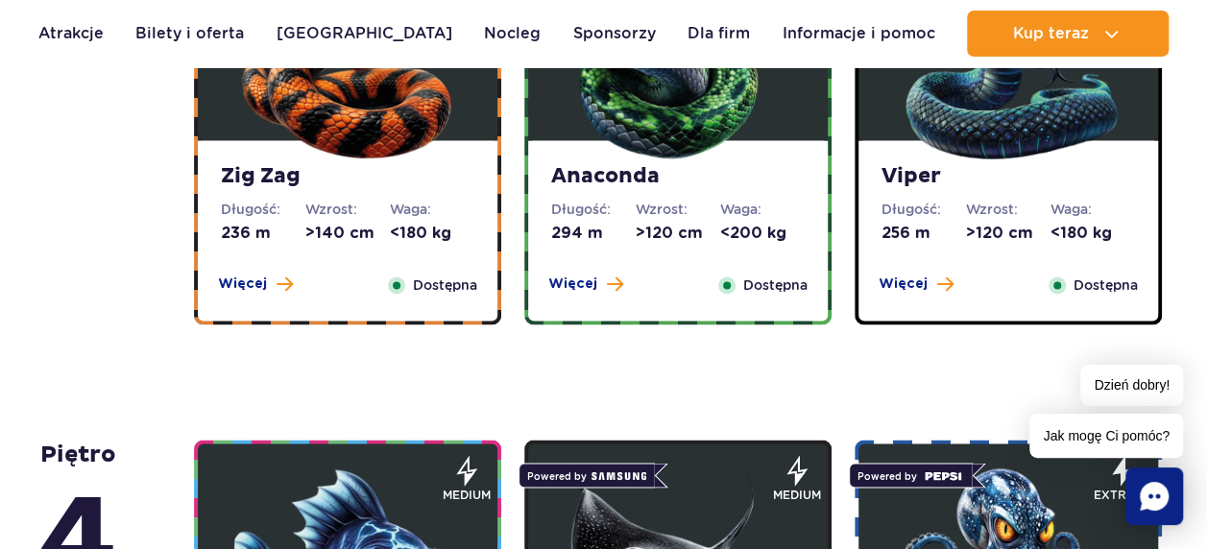
scroll to position [1316, 0]
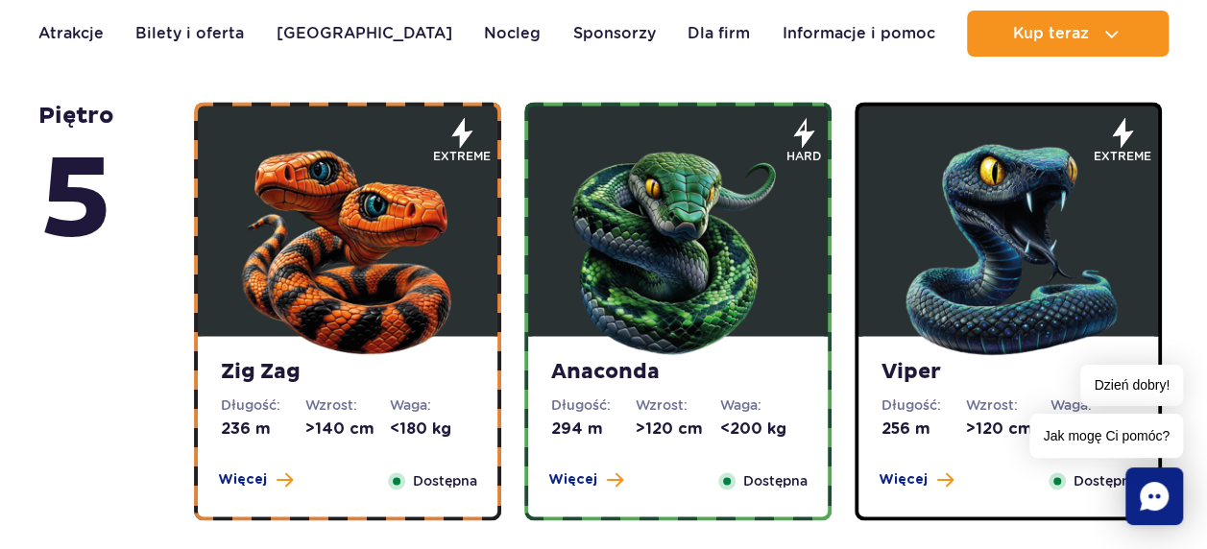
click at [767, 200] on img at bounding box center [678, 245] width 231 height 231
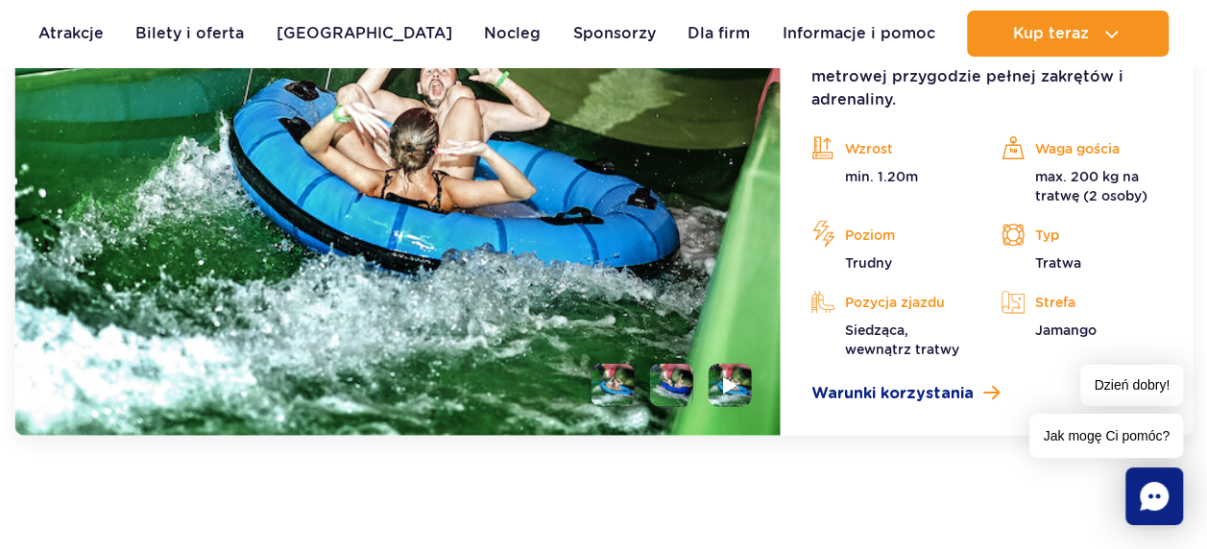
scroll to position [1984, 0]
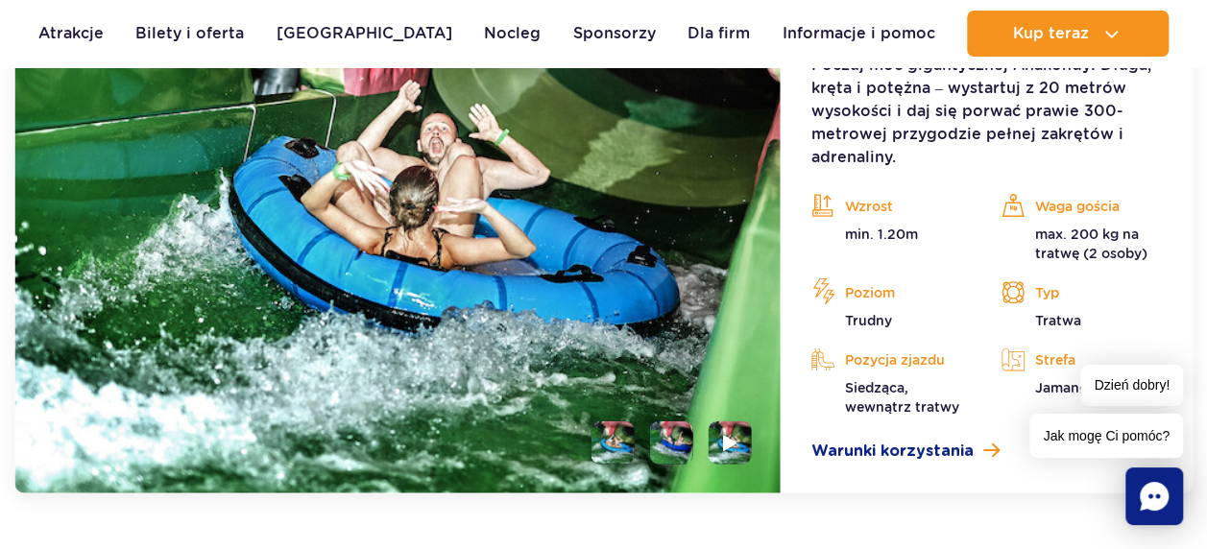
click at [682, 432] on li at bounding box center [671, 443] width 43 height 43
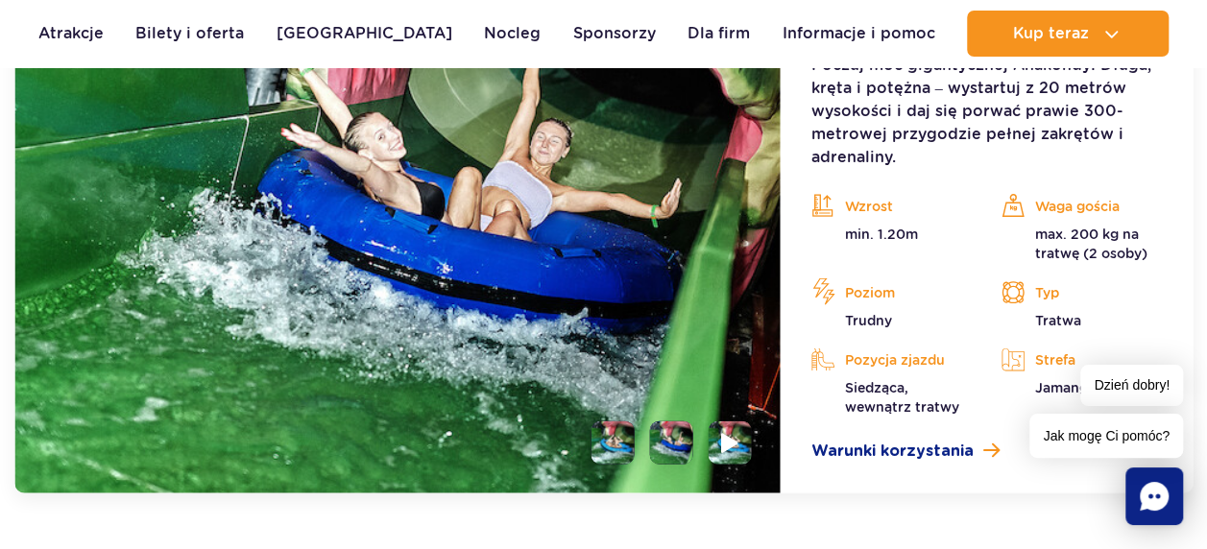
click at [723, 440] on img at bounding box center [730, 443] width 18 height 22
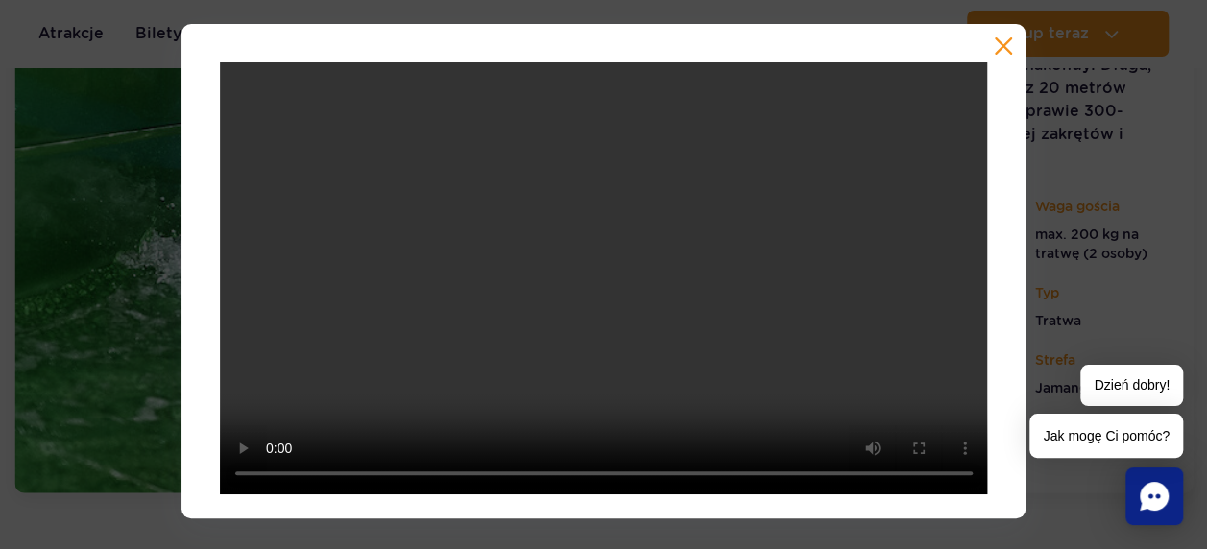
click at [1003, 43] on button "button" at bounding box center [1003, 46] width 19 height 19
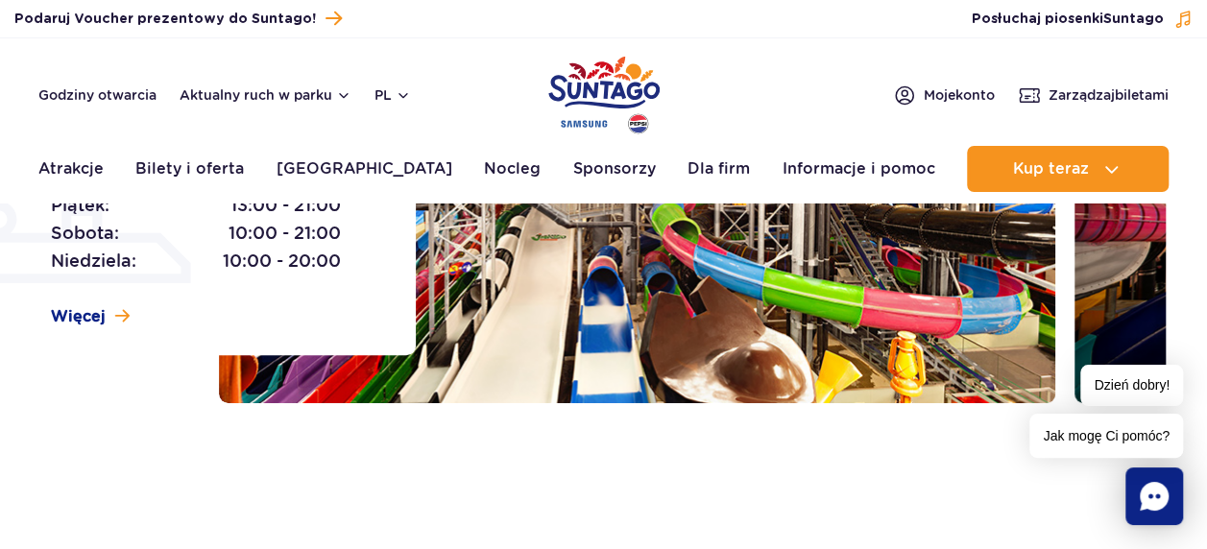
scroll to position [0, 0]
